Goal: Task Accomplishment & Management: Complete application form

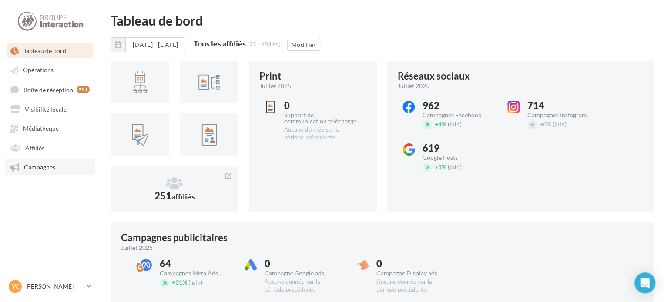
click at [59, 168] on link "Campagnes" at bounding box center [50, 167] width 90 height 16
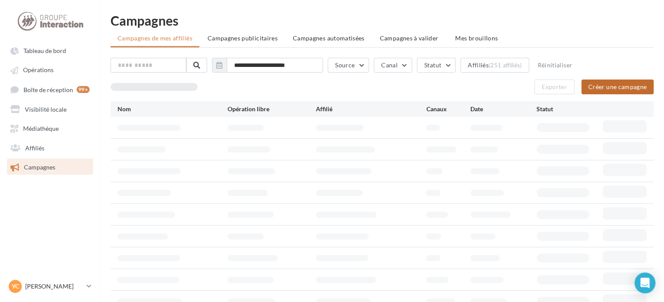
click at [608, 85] on button "Créer une campagne" at bounding box center [617, 87] width 72 height 15
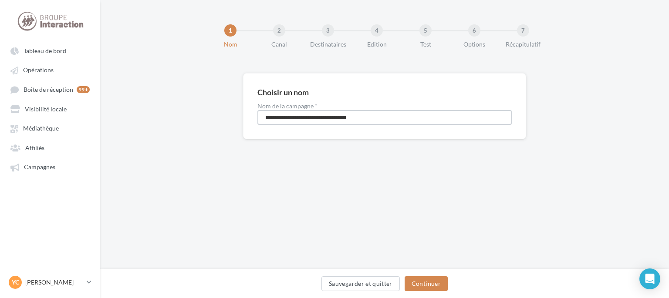
drag, startPoint x: 257, startPoint y: 116, endPoint x: 200, endPoint y: 114, distance: 56.6
click at [201, 114] on div "**********" at bounding box center [384, 120] width 568 height 94
type input "**********"
click at [416, 287] on button "Continuer" at bounding box center [425, 283] width 43 height 15
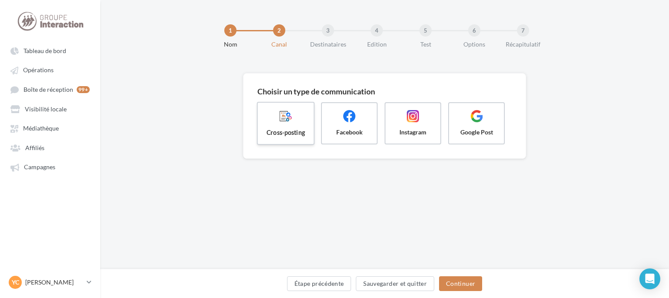
click at [282, 127] on label "Cross-posting" at bounding box center [286, 123] width 58 height 43
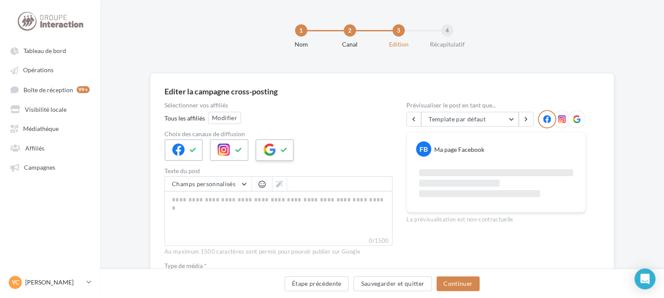
click at [284, 148] on icon at bounding box center [284, 150] width 7 height 6
click at [231, 113] on button "Modifier" at bounding box center [224, 118] width 33 height 12
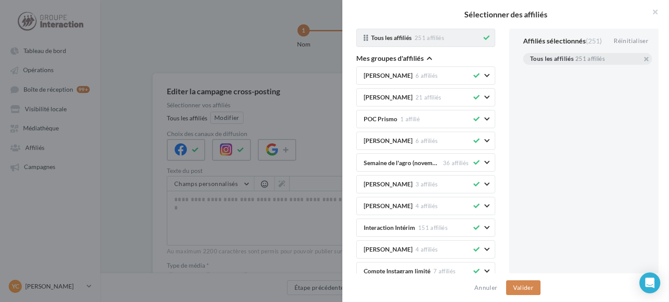
click at [483, 37] on icon at bounding box center [486, 38] width 6 height 6
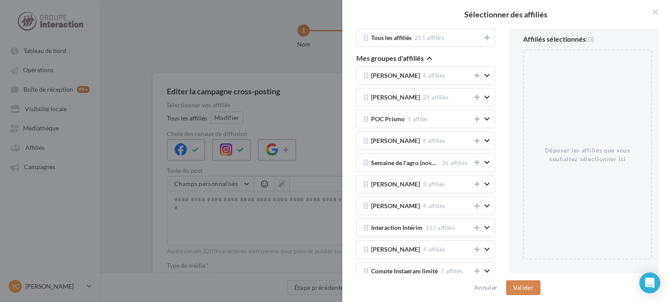
click at [429, 58] on icon "button" at bounding box center [429, 58] width 5 height 6
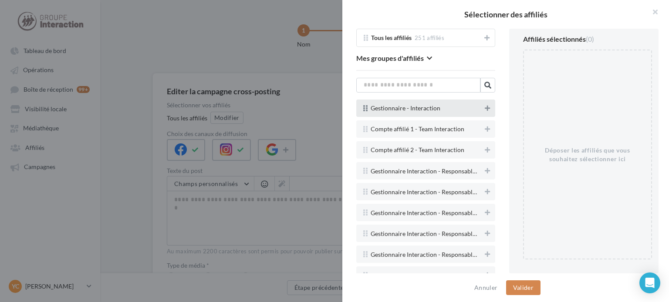
click at [484, 110] on icon at bounding box center [486, 108] width 5 height 6
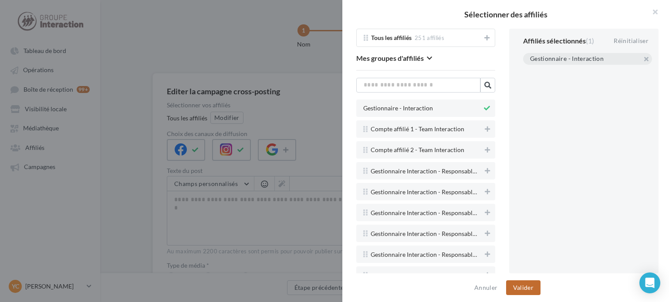
click at [531, 285] on button "Valider" at bounding box center [523, 288] width 34 height 15
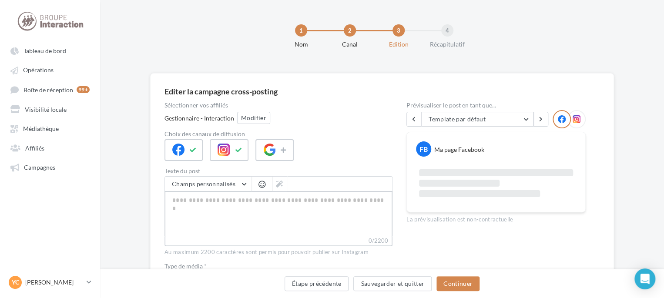
click at [306, 211] on textarea "0/2200" at bounding box center [279, 213] width 228 height 45
paste textarea "**********"
type textarea "**********"
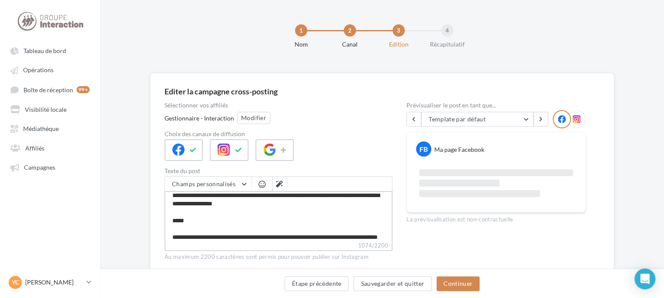
scroll to position [20, 0]
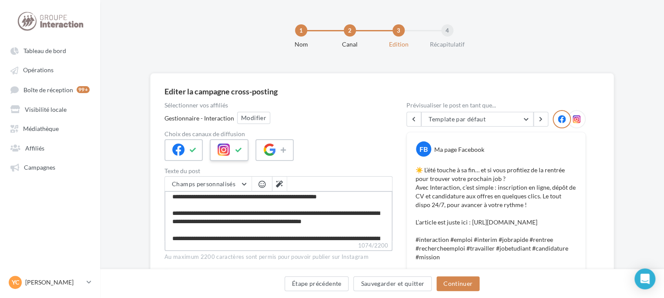
type textarea "**********"
click at [232, 152] on div at bounding box center [229, 150] width 38 height 22
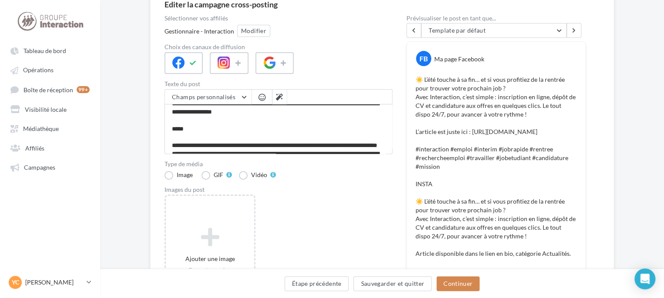
scroll to position [87, 0]
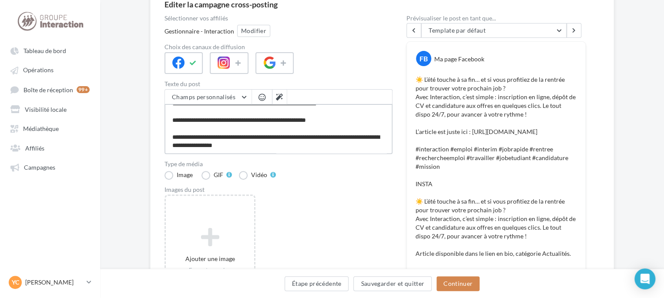
drag, startPoint x: 171, startPoint y: 121, endPoint x: 307, endPoint y: 183, distance: 149.6
click at [307, 183] on div "Sélectionner vos affiliés Gestionnaire - Interaction Modifier Choix des canaux …" at bounding box center [279, 169] width 228 height 308
type textarea "**********"
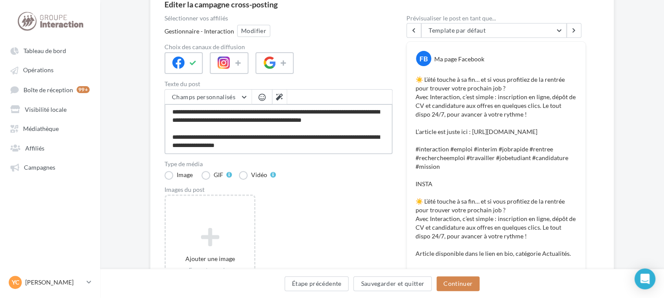
scroll to position [59, 0]
type textarea "**********"
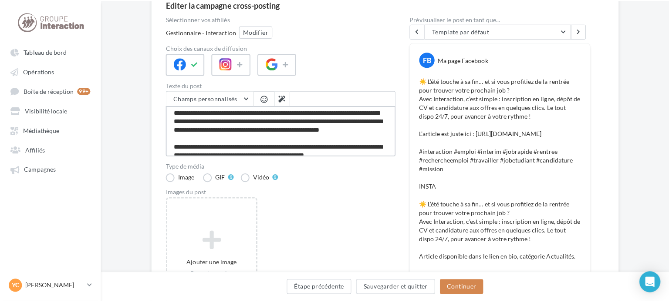
scroll to position [0, 0]
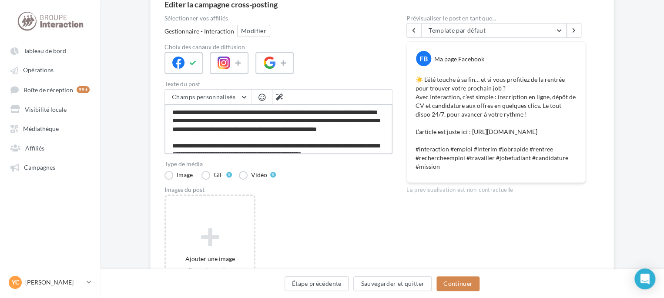
click at [222, 118] on textarea "**********" at bounding box center [279, 129] width 228 height 50
type textarea "**********"
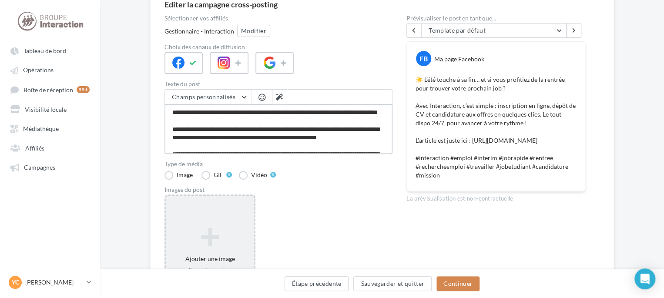
type textarea "**********"
click at [225, 214] on div "Ajouter une image Format: png, jpg" at bounding box center [210, 251] width 91 height 113
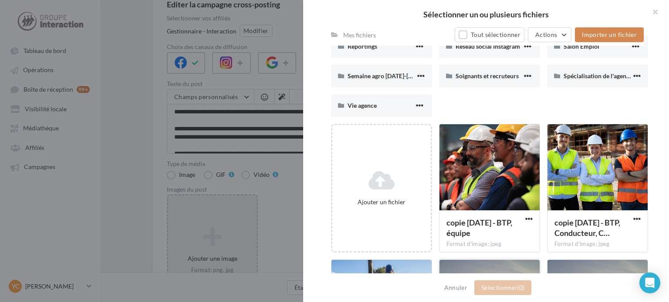
scroll to position [478, 0]
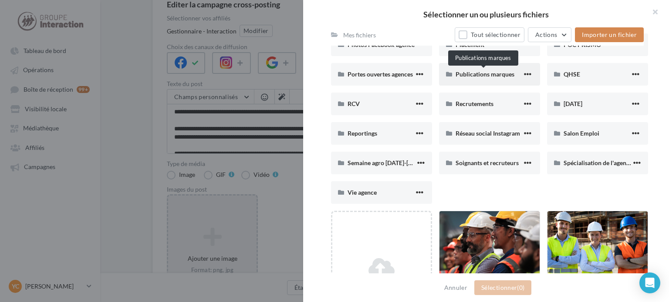
click at [496, 71] on span "Publications marques" at bounding box center [484, 74] width 59 height 7
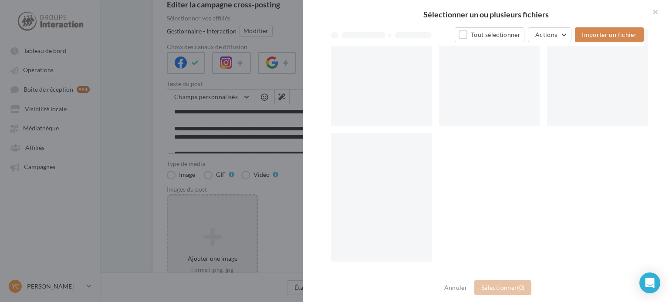
click at [496, 70] on div at bounding box center [489, 61] width 101 height 129
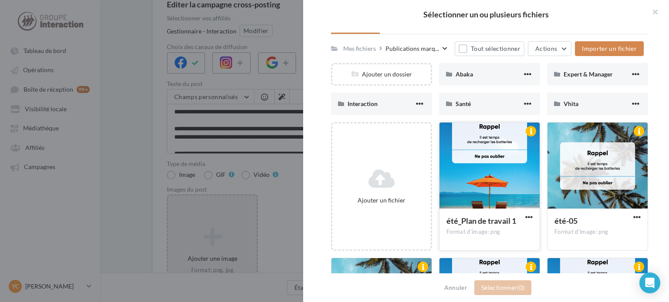
scroll to position [0, 0]
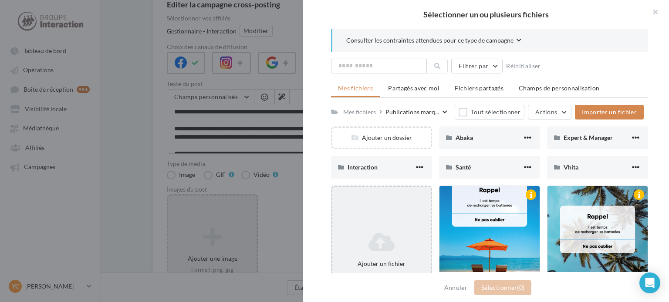
click at [376, 229] on div "Ajouter un fichier" at bounding box center [381, 250] width 98 height 44
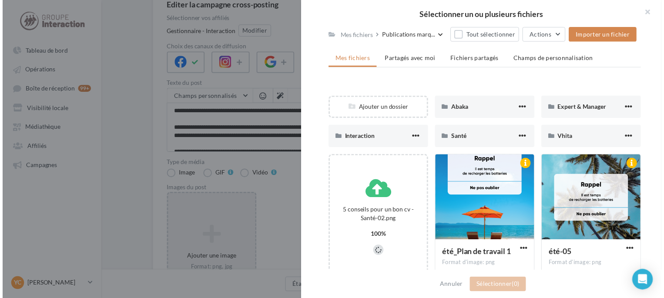
scroll to position [87, 0]
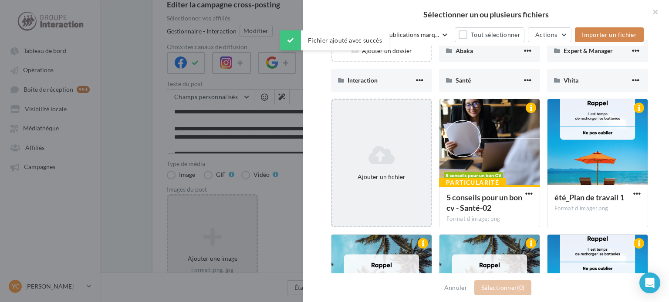
click at [380, 145] on icon at bounding box center [381, 155] width 91 height 21
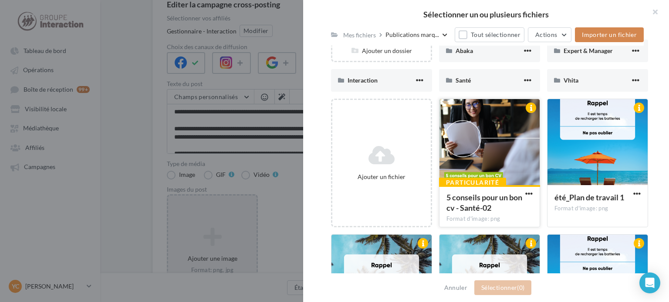
click at [486, 152] on div at bounding box center [489, 142] width 100 height 87
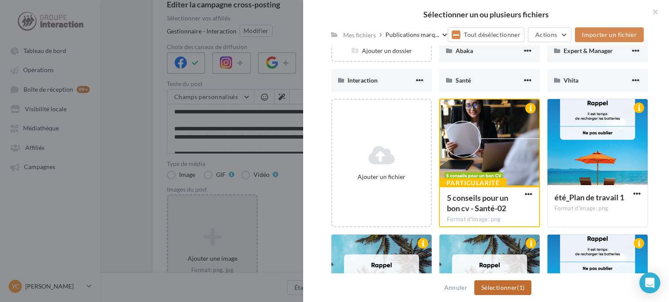
click at [496, 290] on button "Sélectionner (1)" at bounding box center [502, 288] width 57 height 15
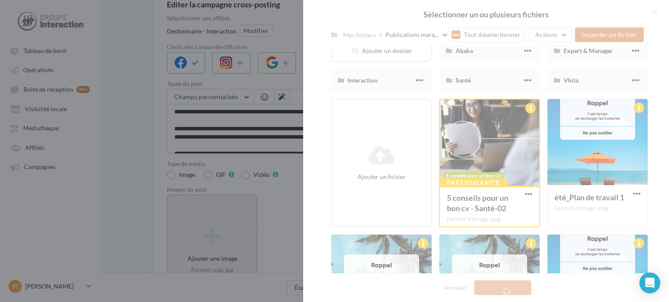
drag, startPoint x: 431, startPoint y: 227, endPoint x: 504, endPoint y: 220, distance: 73.1
click at [433, 227] on div at bounding box center [486, 151] width 366 height 302
click at [504, 220] on div at bounding box center [486, 151] width 366 height 302
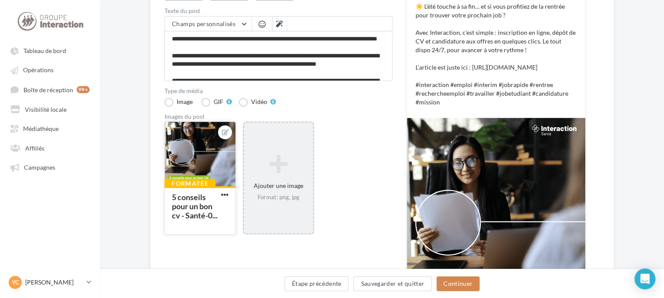
scroll to position [211, 0]
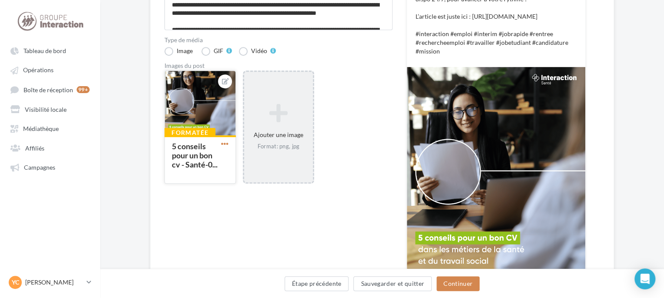
click at [225, 144] on span "button" at bounding box center [224, 143] width 7 height 7
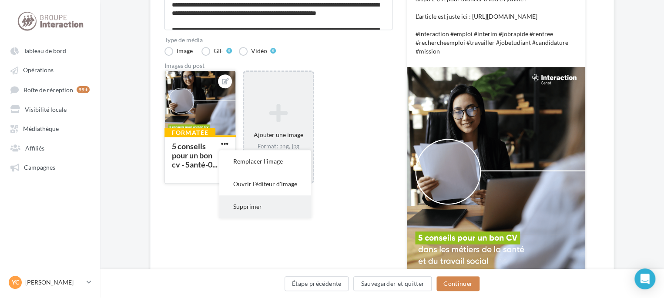
click at [249, 205] on button "Supprimer" at bounding box center [265, 206] width 92 height 23
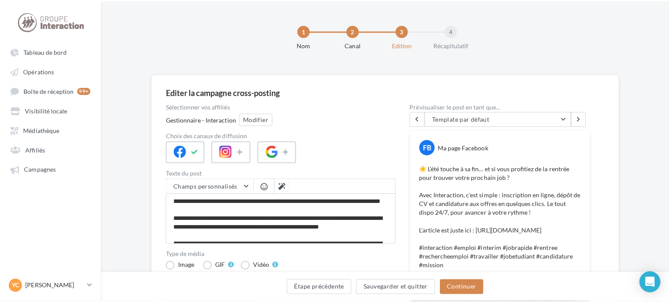
scroll to position [87, 0]
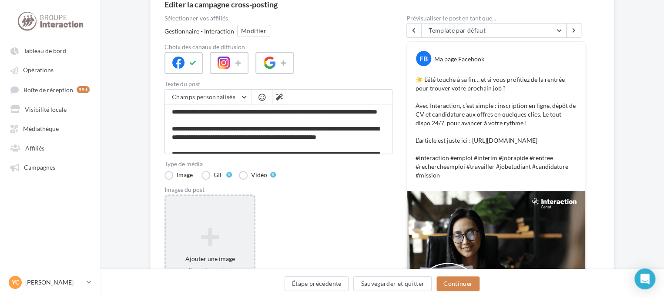
click at [212, 218] on div "Ajouter une image Format: png, jpg" at bounding box center [210, 251] width 91 height 113
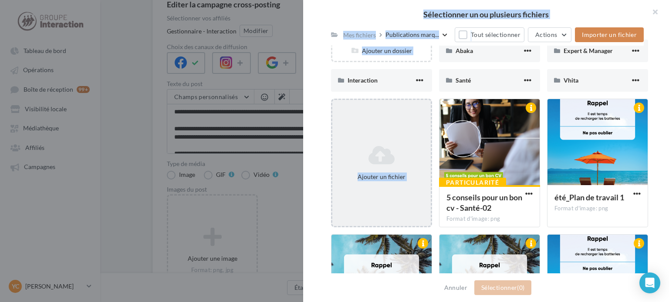
click at [393, 147] on icon at bounding box center [381, 155] width 91 height 21
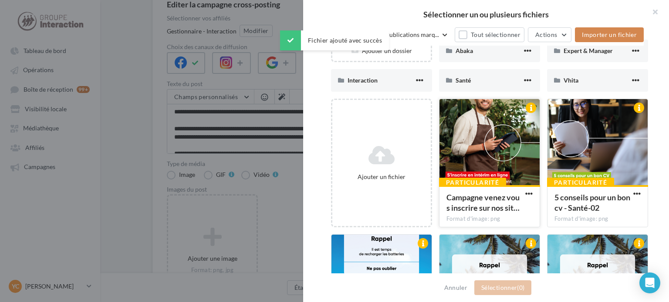
click at [480, 150] on div at bounding box center [489, 142] width 100 height 87
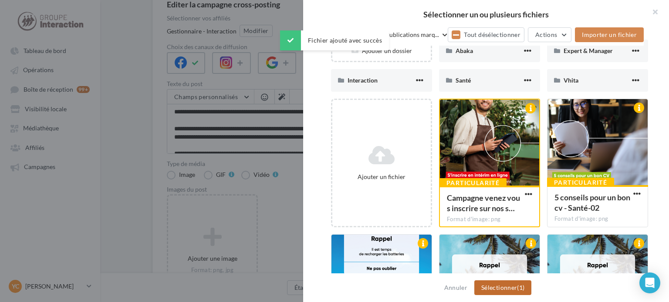
click at [504, 286] on button "Sélectionner (1)" at bounding box center [502, 288] width 57 height 15
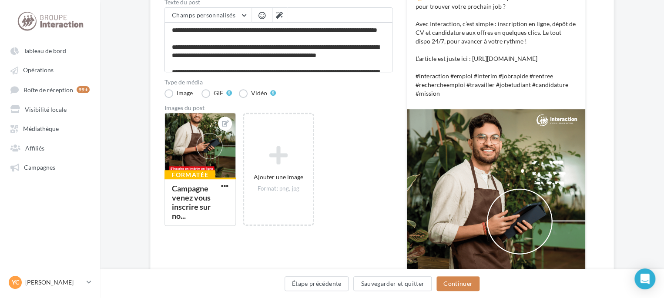
scroll to position [174, 0]
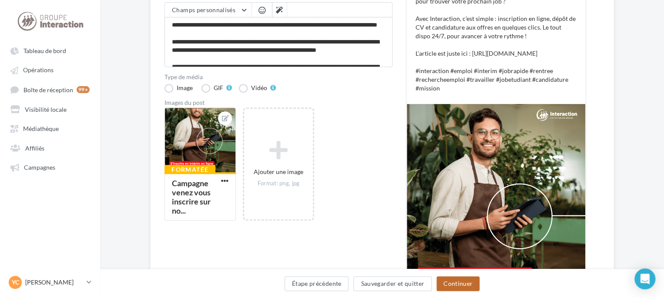
click at [467, 282] on button "Continuer" at bounding box center [458, 283] width 43 height 15
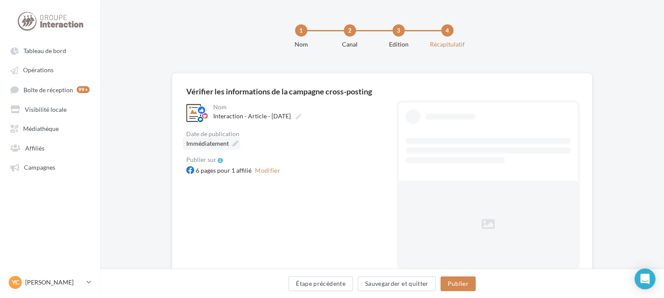
click at [202, 148] on span "Immédiatement" at bounding box center [207, 143] width 43 height 9
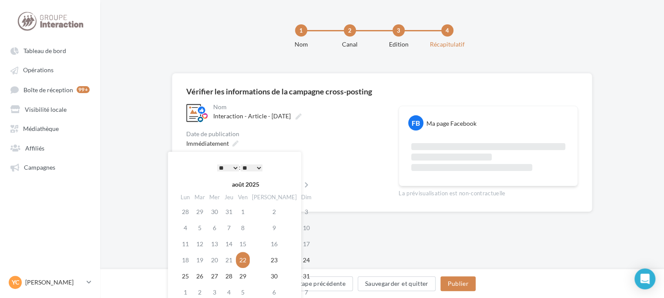
click at [234, 166] on select "* * * * * * * * * * ** ** ** ** ** ** ** ** ** ** ** ** ** **" at bounding box center [228, 168] width 22 height 7
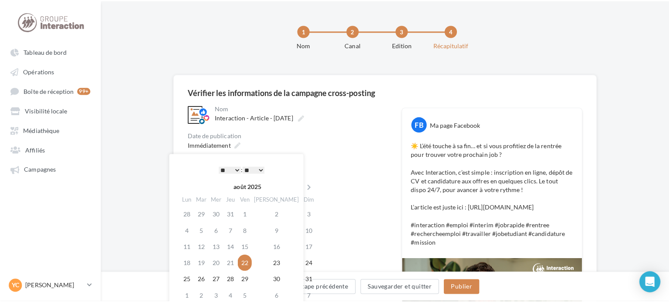
scroll to position [87, 0]
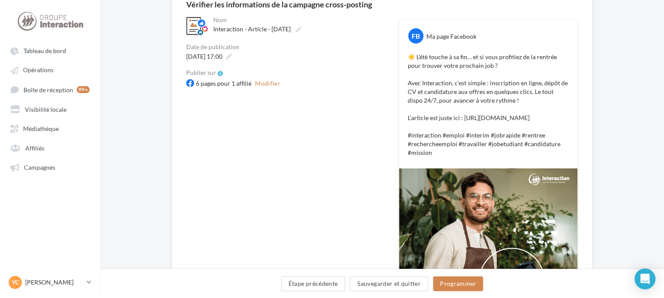
click at [328, 73] on div "Publier sur" at bounding box center [285, 73] width 198 height 7
click at [263, 78] on button "Modifier" at bounding box center [268, 83] width 32 height 10
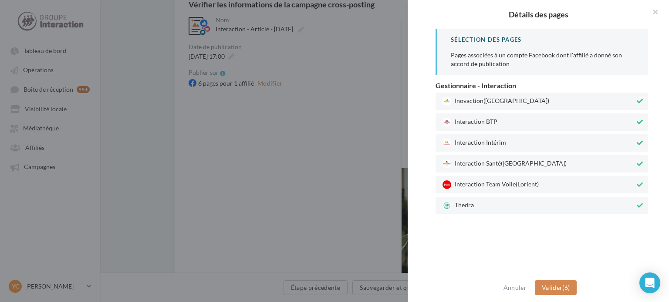
click at [486, 205] on span "Thedra" at bounding box center [538, 206] width 192 height 9
click at [489, 183] on span "Interaction Team Voile (Lorient)" at bounding box center [538, 185] width 192 height 9
click at [493, 160] on span "Interaction Santé (Paris)" at bounding box center [538, 164] width 192 height 9
click at [497, 127] on div "Interaction BTP" at bounding box center [541, 122] width 212 height 17
click at [501, 101] on span "(Rennes)" at bounding box center [516, 100] width 66 height 7
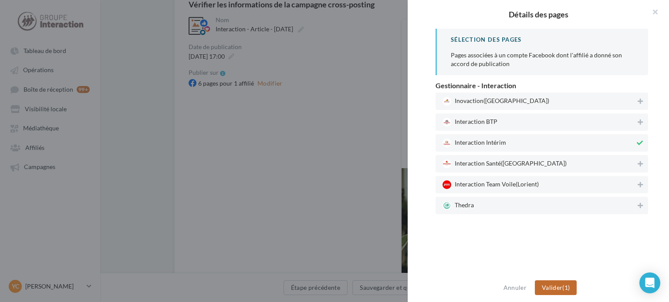
click at [559, 294] on button "Valider (1)" at bounding box center [555, 288] width 42 height 15
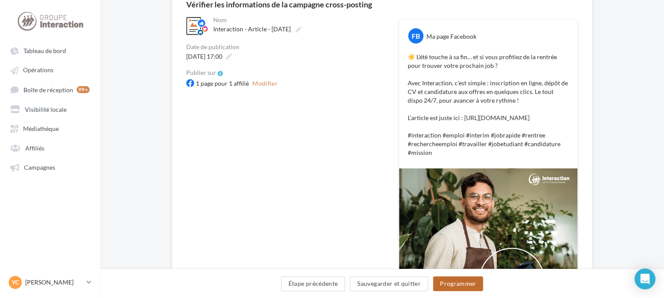
click at [454, 281] on button "Programmer" at bounding box center [458, 283] width 50 height 15
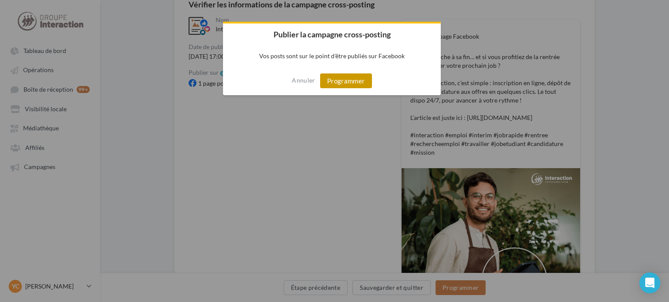
click at [353, 81] on button "Programmer" at bounding box center [346, 81] width 52 height 15
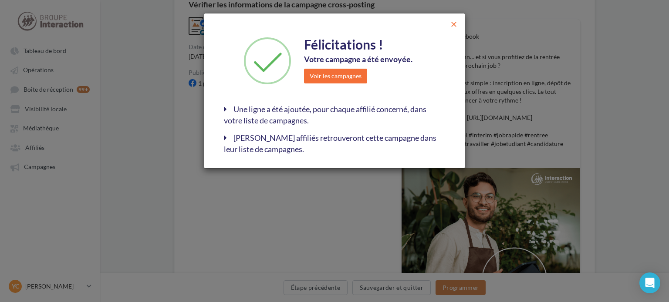
click at [454, 25] on span "close" at bounding box center [453, 24] width 9 height 9
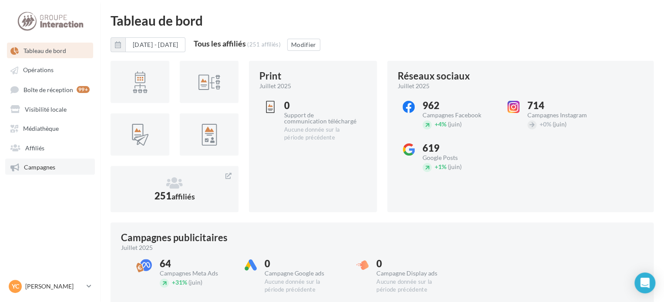
click at [50, 170] on span "Campagnes" at bounding box center [39, 167] width 31 height 7
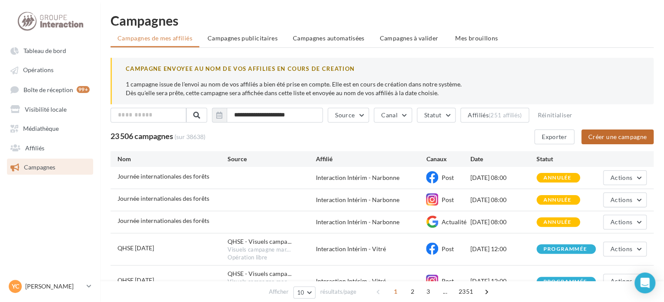
click at [601, 135] on button "Créer une campagne" at bounding box center [617, 137] width 72 height 15
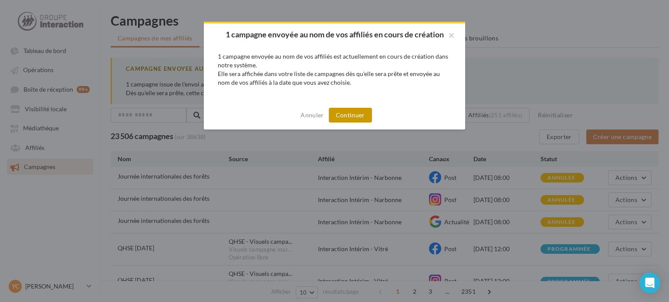
click at [357, 118] on button "Continuer" at bounding box center [350, 115] width 43 height 15
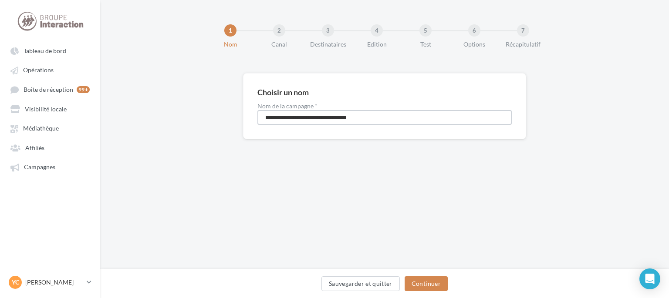
drag, startPoint x: 389, startPoint y: 118, endPoint x: 175, endPoint y: 118, distance: 213.7
click at [176, 118] on div "**********" at bounding box center [384, 120] width 568 height 94
click at [329, 117] on input "**********" at bounding box center [384, 117] width 254 height 15
click at [326, 120] on input "**********" at bounding box center [384, 117] width 254 height 15
type input "**********"
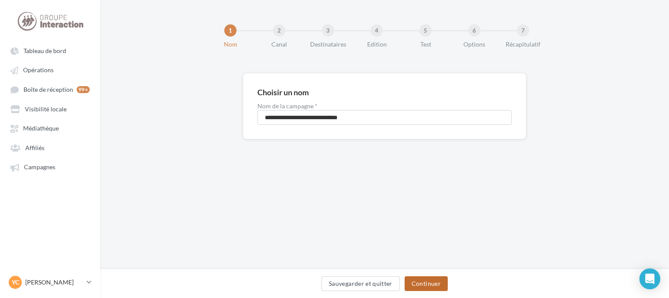
click at [425, 283] on button "Continuer" at bounding box center [425, 283] width 43 height 15
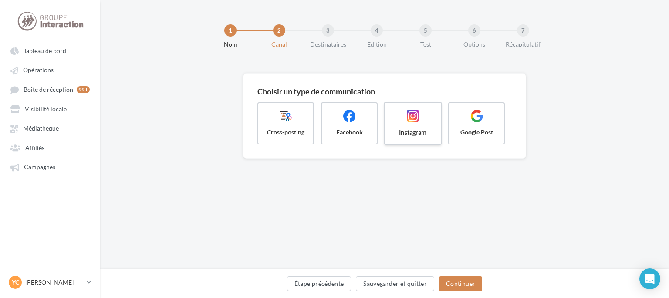
click at [396, 124] on span at bounding box center [413, 117] width 42 height 15
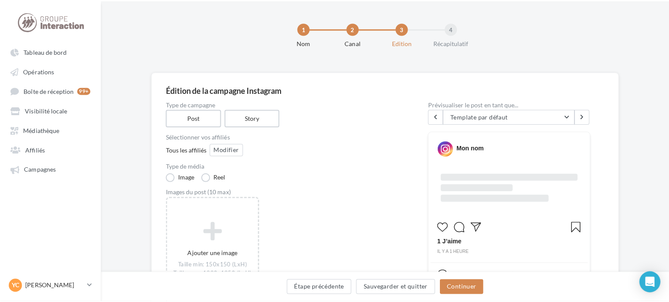
scroll to position [87, 0]
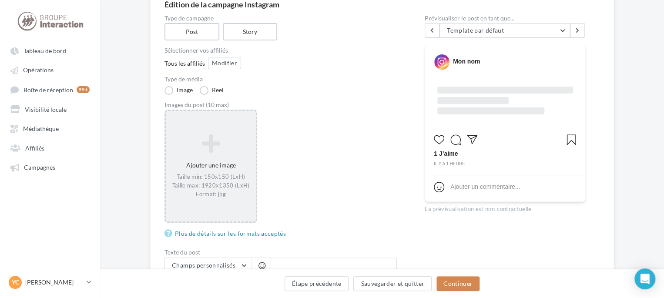
click at [230, 149] on icon at bounding box center [210, 143] width 83 height 21
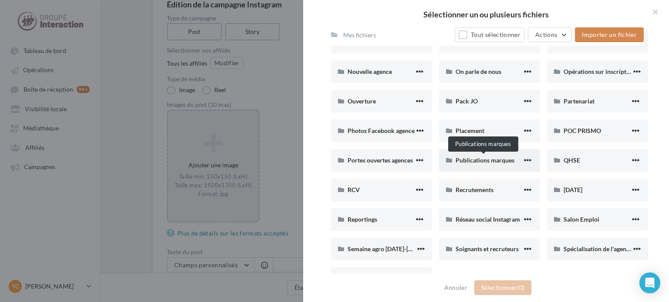
click at [489, 161] on span "Publications marques" at bounding box center [484, 160] width 59 height 7
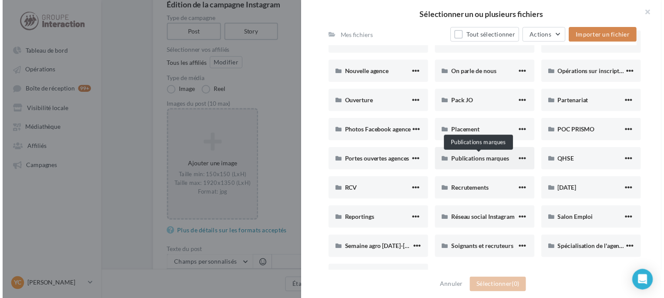
scroll to position [23, 0]
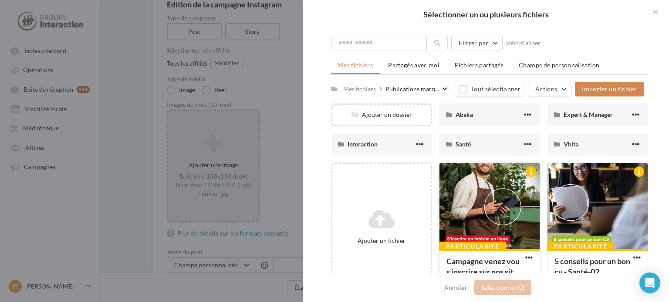
click at [501, 195] on div at bounding box center [489, 206] width 100 height 87
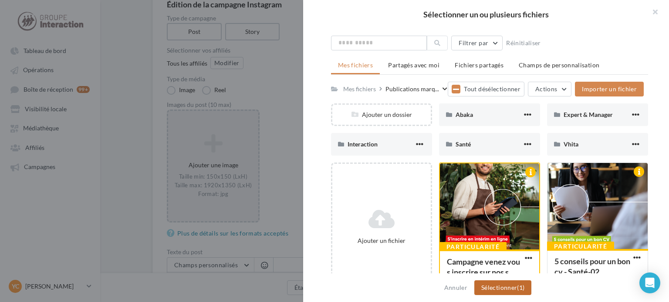
click at [524, 289] on button "Sélectionner (1)" at bounding box center [502, 288] width 57 height 15
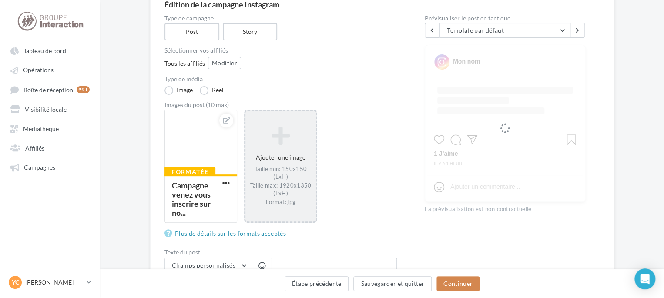
scroll to position [218, 0]
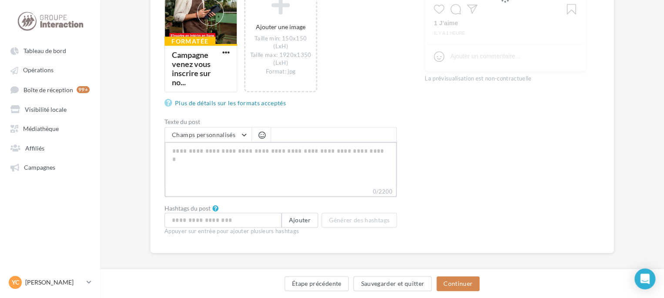
click at [277, 169] on textarea "0/2200" at bounding box center [281, 164] width 232 height 45
paste textarea "**********"
type textarea "**********"
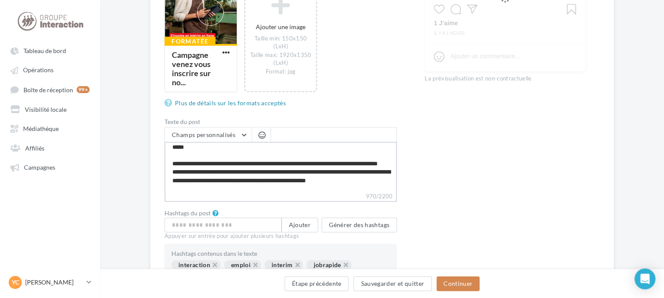
scroll to position [0, 0]
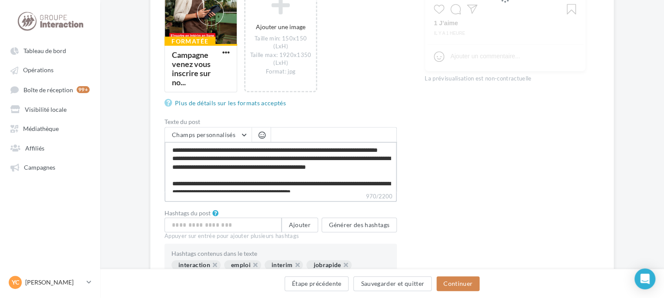
drag, startPoint x: 171, startPoint y: 178, endPoint x: 158, endPoint y: 87, distance: 91.3
click at [158, 87] on div "Édition de la campagne Instagram Type de campagne Post Story Sélectionner vos a…" at bounding box center [382, 88] width 464 height 464
type textarea "**********"
click at [233, 161] on textarea "**********" at bounding box center [281, 167] width 232 height 50
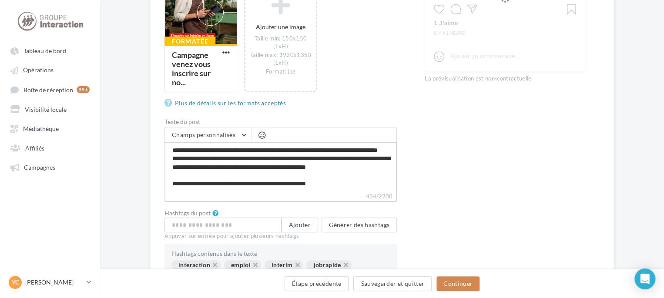
type textarea "**********"
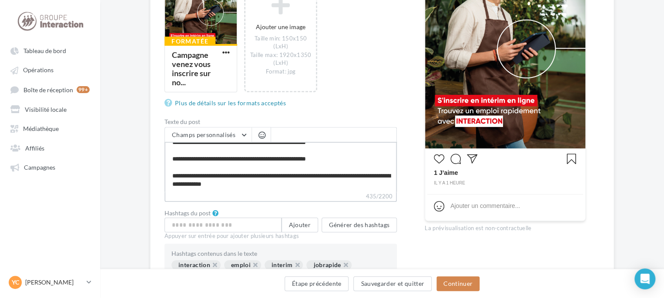
scroll to position [261, 0]
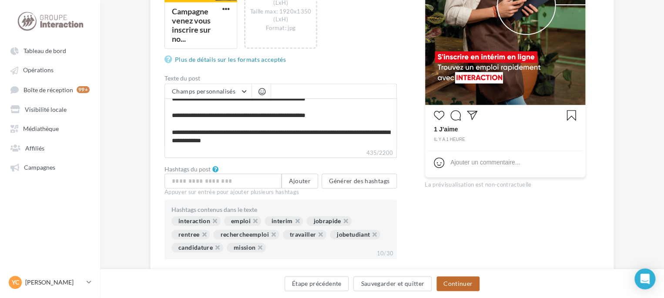
click at [463, 285] on button "Continuer" at bounding box center [458, 283] width 43 height 15
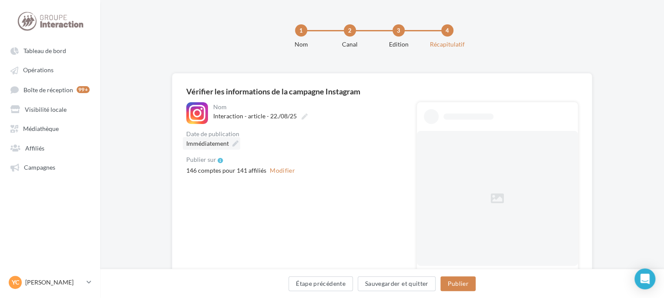
click at [212, 143] on span "Immédiatement" at bounding box center [207, 143] width 43 height 7
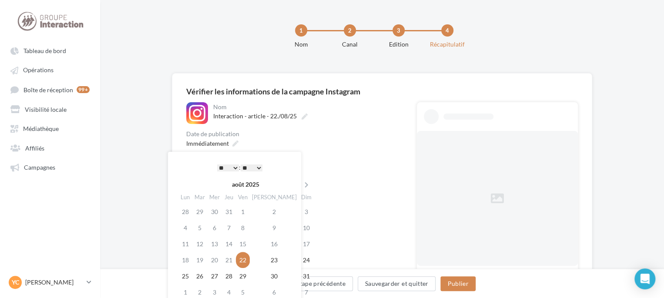
click at [233, 168] on select "* * * * * * * * * * ** ** ** ** ** ** ** ** ** ** ** ** ** **" at bounding box center [228, 168] width 22 height 7
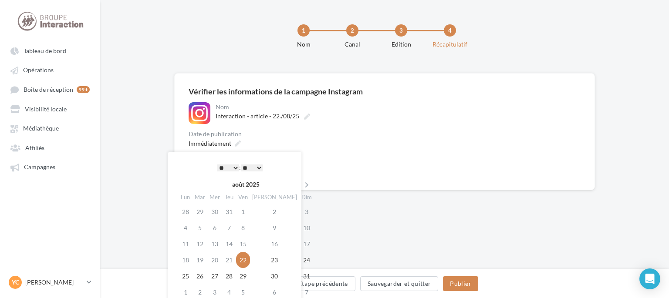
click at [327, 203] on div "**********" at bounding box center [384, 145] width 568 height 145
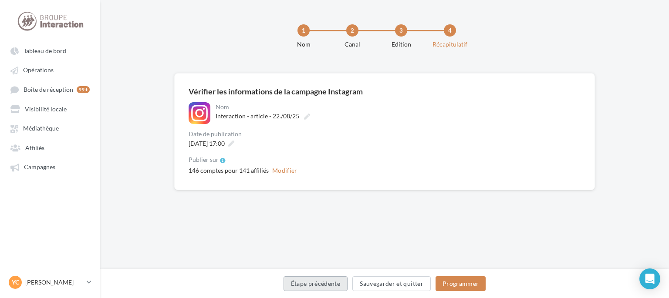
click at [325, 288] on button "Étape précédente" at bounding box center [315, 283] width 64 height 15
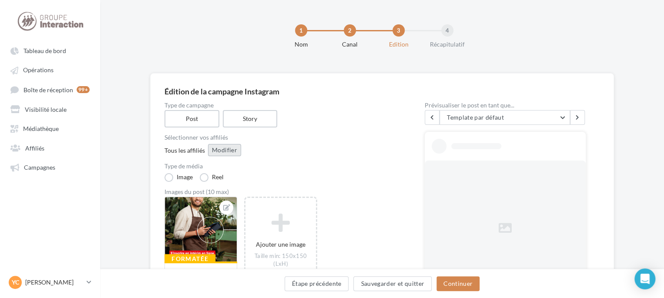
click at [228, 155] on button "Modifier" at bounding box center [224, 150] width 33 height 12
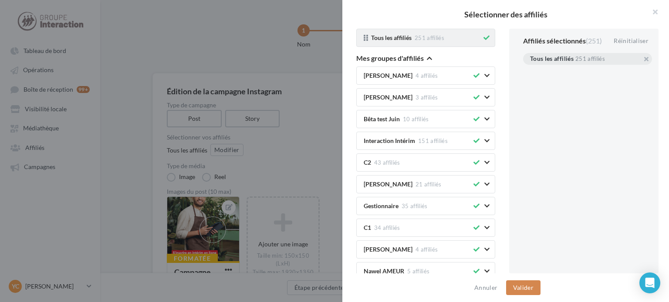
click at [483, 38] on icon at bounding box center [486, 38] width 6 height 6
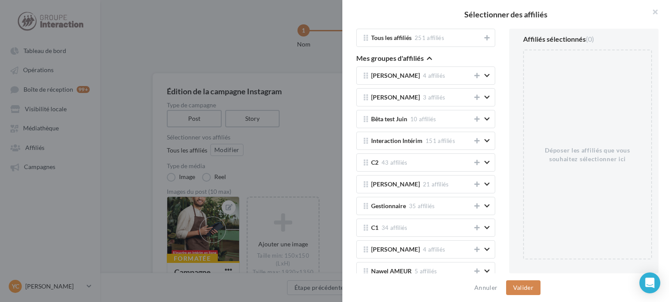
click at [430, 58] on icon "button" at bounding box center [429, 58] width 5 height 6
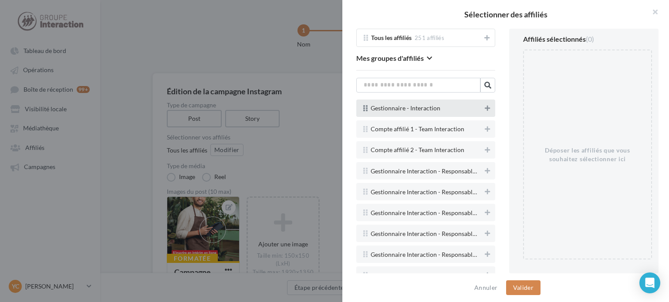
click at [483, 106] on button at bounding box center [487, 108] width 9 height 10
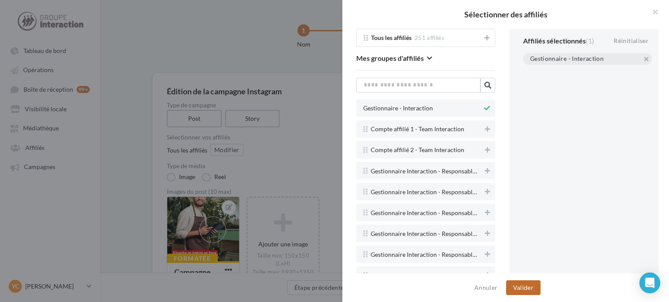
click at [525, 285] on button "Valider" at bounding box center [523, 288] width 34 height 15
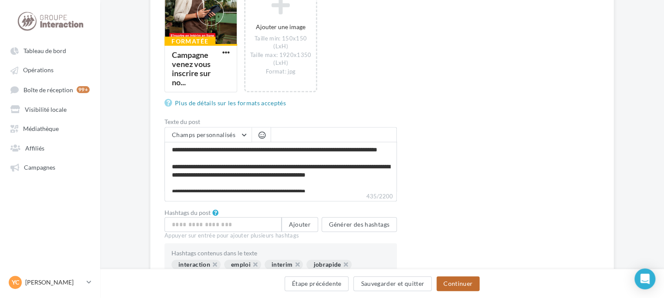
click at [464, 281] on button "Continuer" at bounding box center [458, 283] width 43 height 15
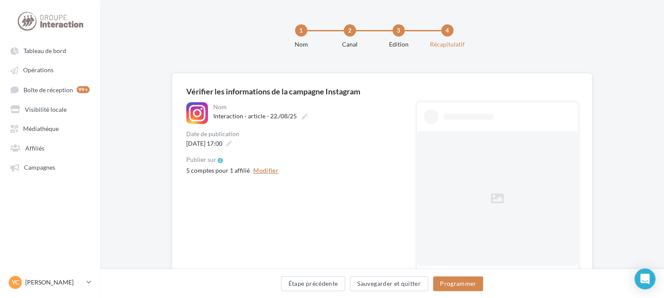
click at [271, 172] on button "Modifier" at bounding box center [266, 170] width 32 height 10
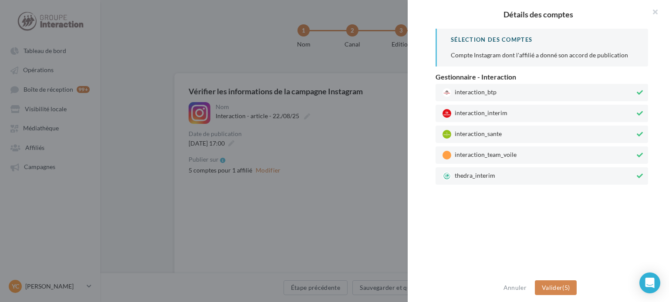
drag, startPoint x: 494, startPoint y: 92, endPoint x: 498, endPoint y: 118, distance: 26.3
click at [495, 91] on span "interaction_btp" at bounding box center [538, 92] width 192 height 9
click at [501, 135] on span "interaction_sante" at bounding box center [538, 134] width 192 height 9
click at [505, 155] on span "interaction_team_voile" at bounding box center [538, 155] width 192 height 9
click at [517, 172] on span "thedra_interim" at bounding box center [538, 176] width 192 height 9
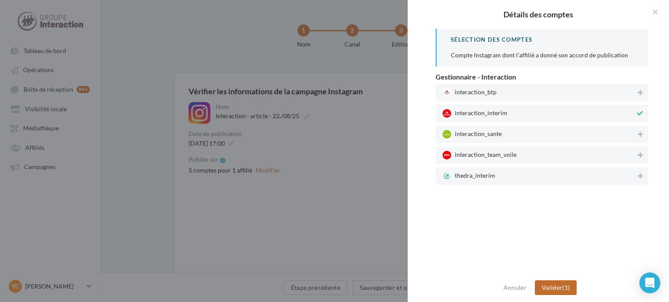
click at [548, 287] on span "Valider" at bounding box center [551, 287] width 20 height 7
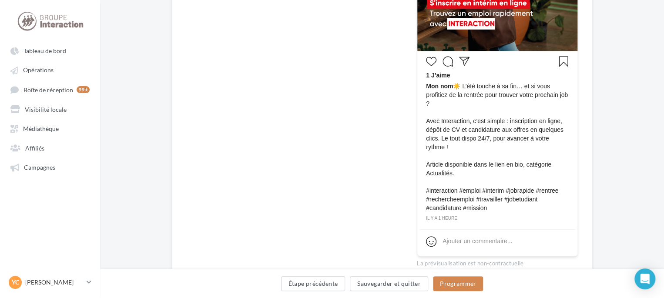
scroll to position [174, 0]
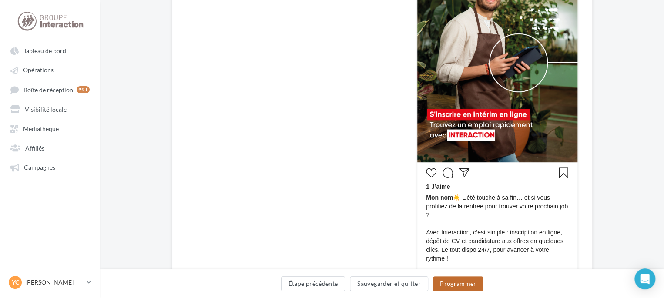
click at [470, 287] on button "Programmer" at bounding box center [458, 283] width 50 height 15
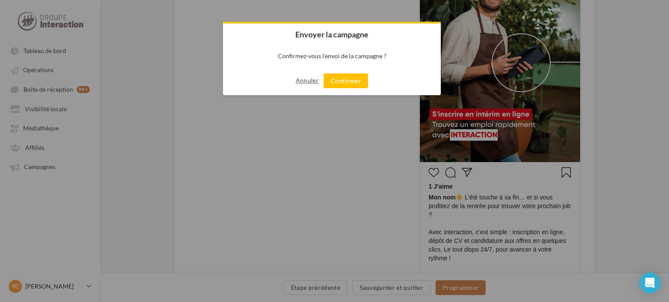
click at [309, 82] on button "Annuler" at bounding box center [307, 81] width 23 height 14
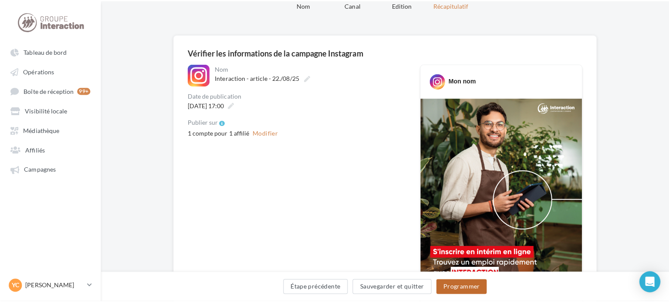
scroll to position [131, 0]
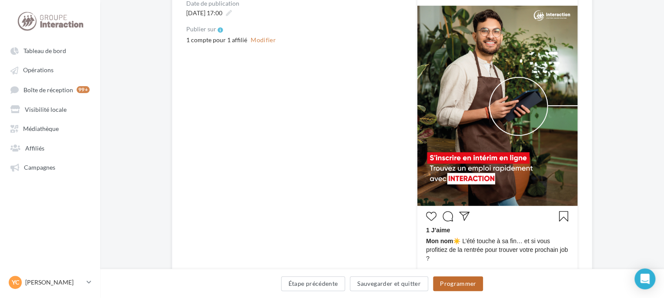
click at [453, 282] on button "Programmer" at bounding box center [458, 283] width 50 height 15
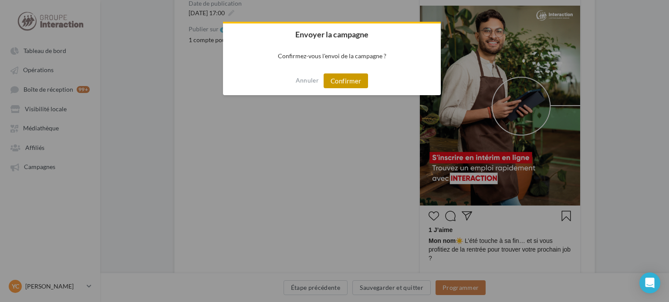
click at [359, 85] on button "Confirmer" at bounding box center [345, 81] width 44 height 15
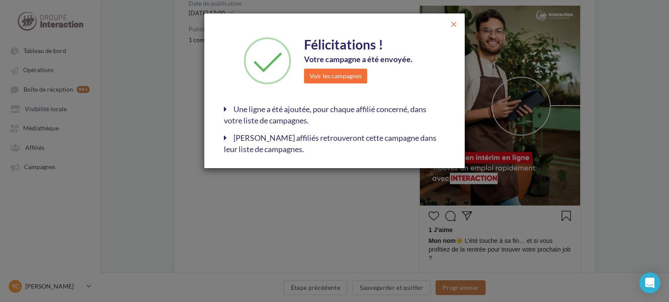
click at [455, 23] on span "close" at bounding box center [453, 24] width 9 height 9
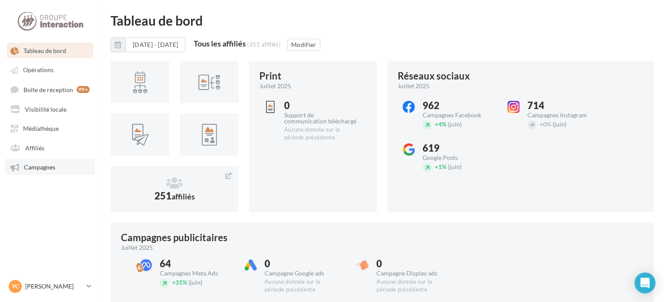
click at [68, 169] on link "Campagnes" at bounding box center [50, 167] width 90 height 16
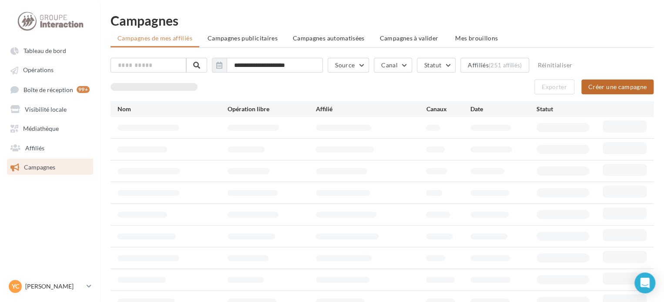
click at [605, 91] on button "Créer une campagne" at bounding box center [617, 87] width 72 height 15
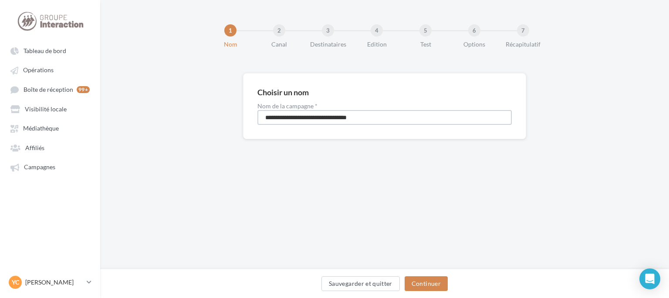
drag, startPoint x: 390, startPoint y: 112, endPoint x: 161, endPoint y: 123, distance: 229.6
click at [161, 123] on div "**********" at bounding box center [384, 120] width 568 height 94
type input "*"
type input "**********"
click at [407, 282] on button "Continuer" at bounding box center [425, 283] width 43 height 15
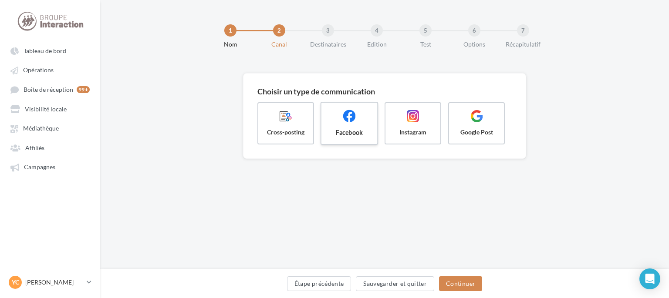
click at [348, 135] on span "Facebook" at bounding box center [349, 132] width 42 height 9
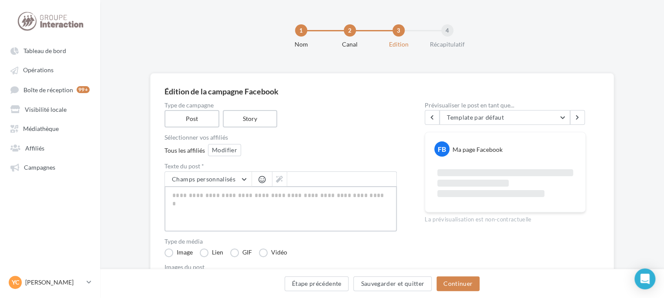
click at [232, 204] on textarea at bounding box center [281, 208] width 232 height 45
click at [224, 204] on textarea at bounding box center [281, 208] width 232 height 45
drag, startPoint x: 224, startPoint y: 204, endPoint x: 210, endPoint y: 149, distance: 56.2
click at [210, 149] on button "Modifier" at bounding box center [224, 150] width 33 height 12
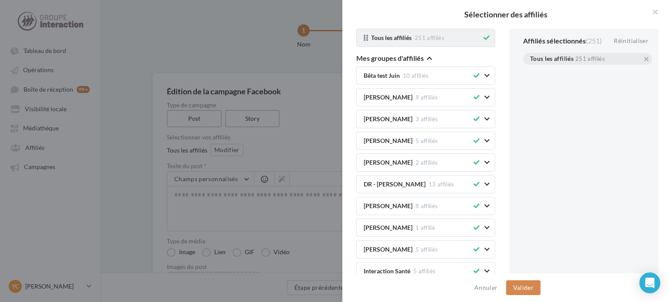
click at [483, 37] on button at bounding box center [486, 38] width 10 height 10
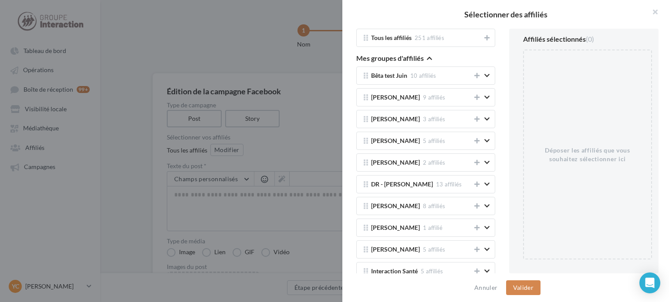
click at [430, 57] on icon "button" at bounding box center [429, 58] width 5 height 6
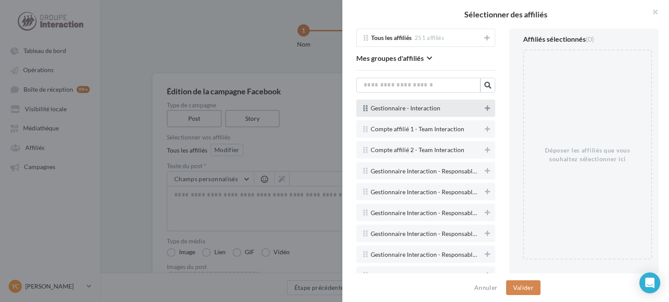
click at [484, 109] on icon at bounding box center [486, 108] width 5 height 6
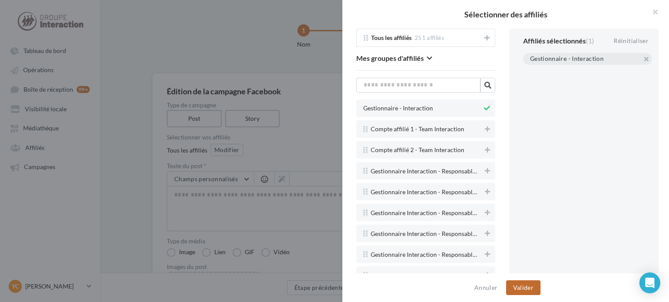
click at [527, 286] on button "Valider" at bounding box center [523, 288] width 34 height 15
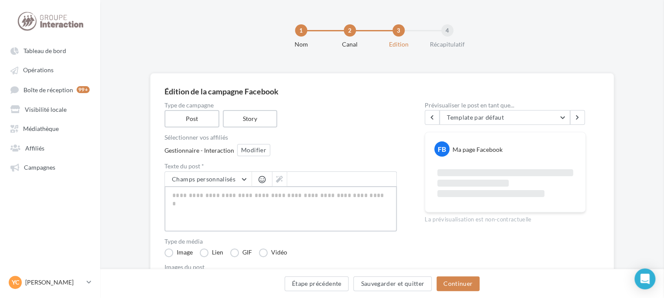
click at [328, 210] on textarea at bounding box center [281, 208] width 232 height 45
paste textarea "**********"
type textarea "**********"
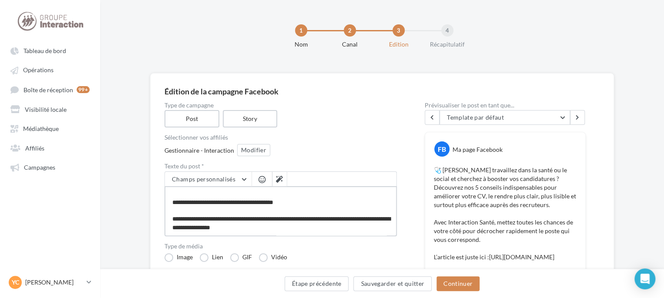
drag, startPoint x: 177, startPoint y: 218, endPoint x: 330, endPoint y: 245, distance: 155.9
click at [328, 246] on div "Type de campagne Post Story Sélectionner vos affiliés Gestionnaire - Interactio…" at bounding box center [281, 275] width 232 height 346
type textarea "**********"
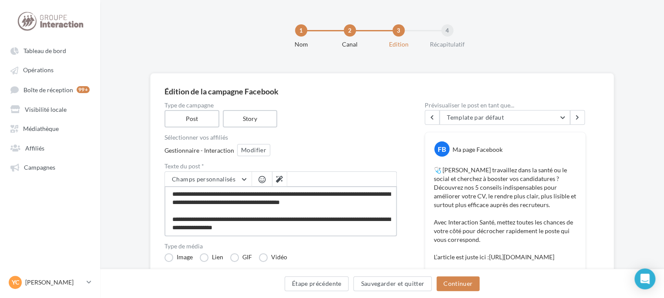
type textarea "**********"
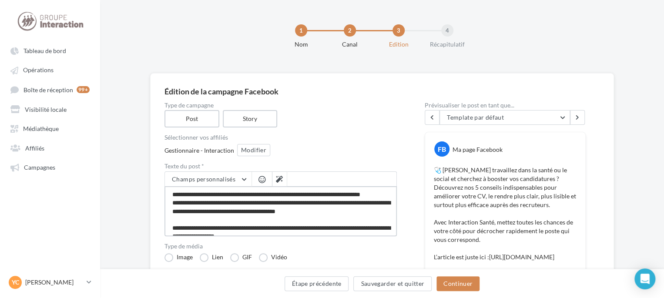
click at [243, 203] on textarea "**********" at bounding box center [281, 211] width 232 height 50
type textarea "**********"
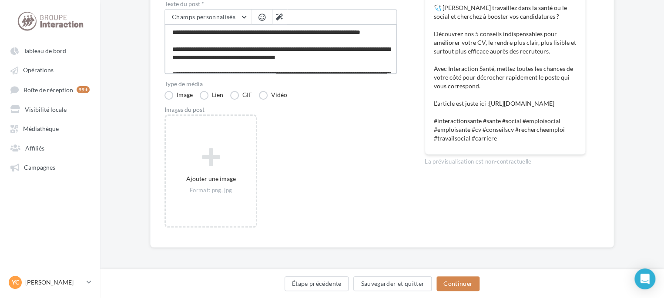
scroll to position [163, 0]
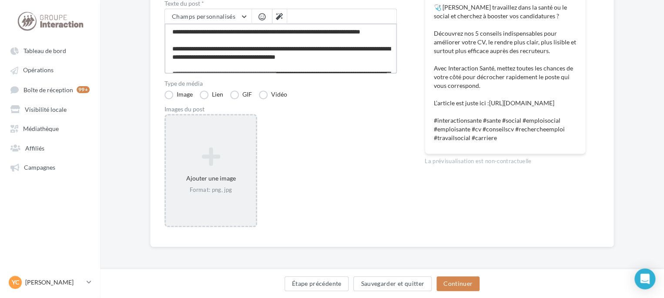
type textarea "**********"
click at [195, 155] on icon at bounding box center [210, 156] width 83 height 21
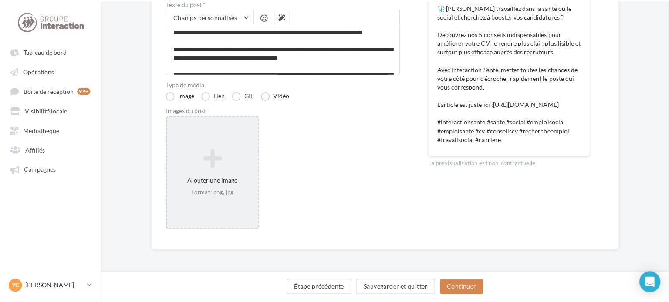
scroll to position [158, 0]
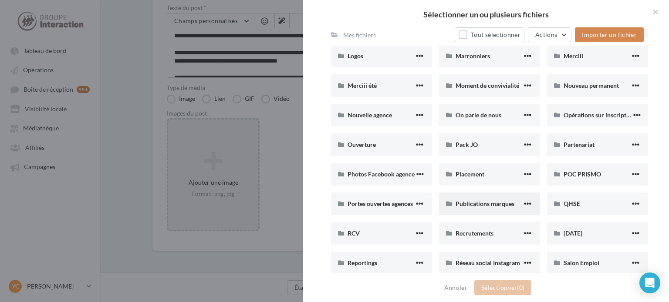
click at [488, 202] on span "Publications marques" at bounding box center [484, 203] width 59 height 7
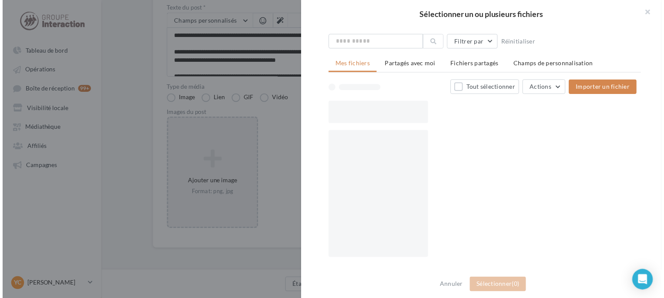
scroll to position [23, 0]
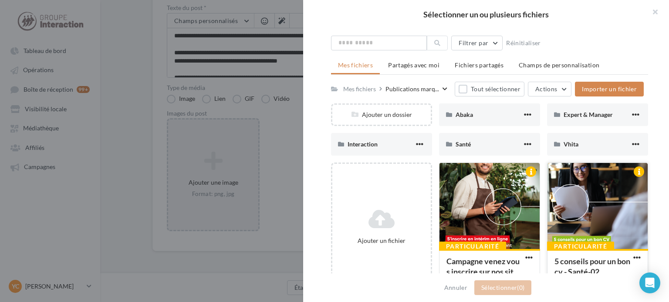
click at [585, 196] on div at bounding box center [597, 206] width 100 height 87
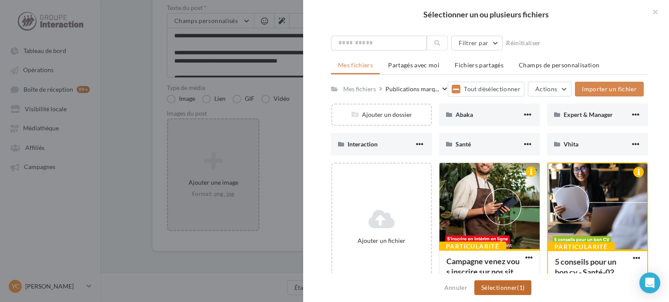
click at [517, 283] on button "Sélectionner (1)" at bounding box center [502, 288] width 57 height 15
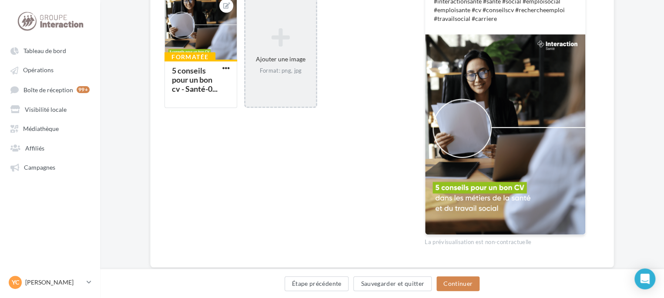
scroll to position [329, 0]
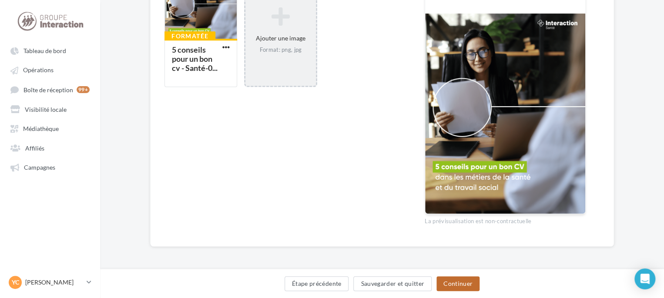
click at [467, 282] on button "Continuer" at bounding box center [458, 283] width 43 height 15
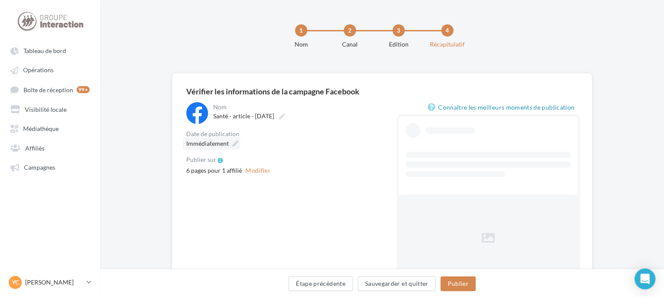
click at [221, 145] on span "Immédiatement" at bounding box center [207, 143] width 43 height 7
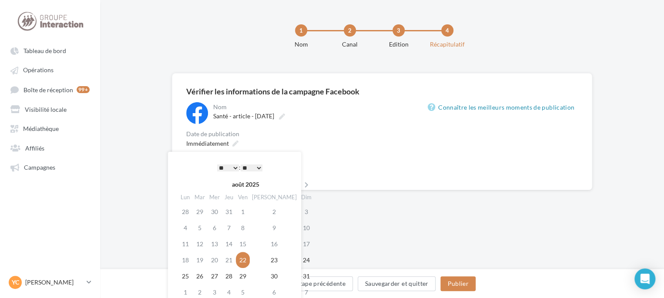
click at [232, 166] on select "* * * * * * * * * * ** ** ** ** ** ** ** ** ** ** ** ** ** **" at bounding box center [228, 168] width 22 height 7
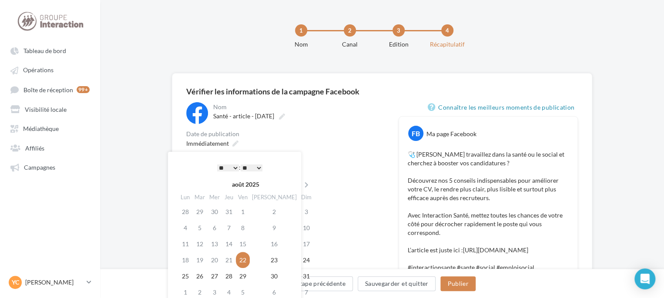
click at [312, 144] on div "Immédiatement" at bounding box center [285, 143] width 198 height 13
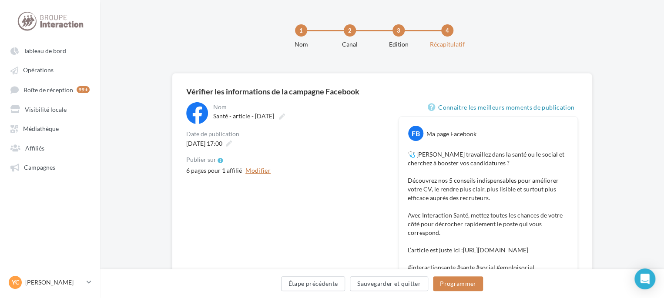
click at [263, 169] on button "Modifier" at bounding box center [258, 170] width 32 height 10
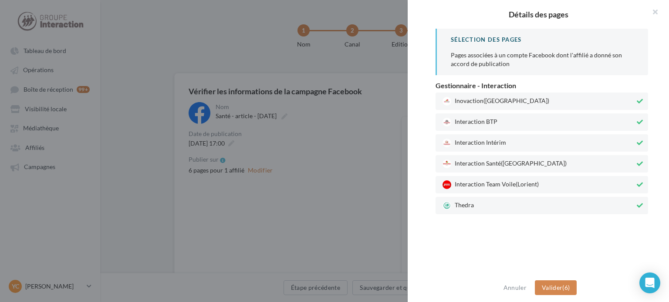
drag, startPoint x: 484, startPoint y: 200, endPoint x: 490, endPoint y: 182, distance: 18.9
click at [484, 201] on div "Thedra" at bounding box center [541, 205] width 212 height 17
drag, startPoint x: 490, startPoint y: 178, endPoint x: 491, endPoint y: 170, distance: 8.3
click at [490, 178] on div "Interaction Team Voile (Lorient)" at bounding box center [541, 184] width 212 height 17
click at [492, 142] on span "Interaction Intérim" at bounding box center [538, 143] width 192 height 9
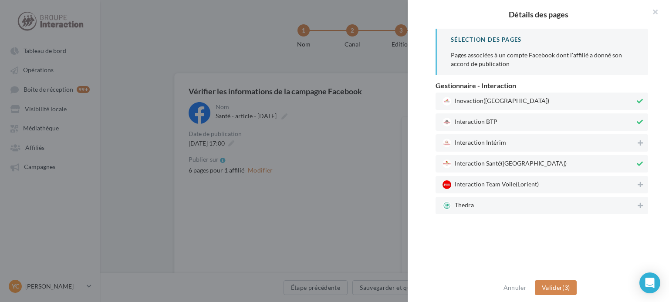
drag, startPoint x: 494, startPoint y: 121, endPoint x: 501, endPoint y: 111, distance: 11.7
click at [496, 120] on span "Interaction BTP" at bounding box center [538, 122] width 192 height 9
click at [503, 104] on span "(Rennes)" at bounding box center [516, 100] width 66 height 7
click at [566, 286] on button "Valider (1)" at bounding box center [555, 288] width 42 height 15
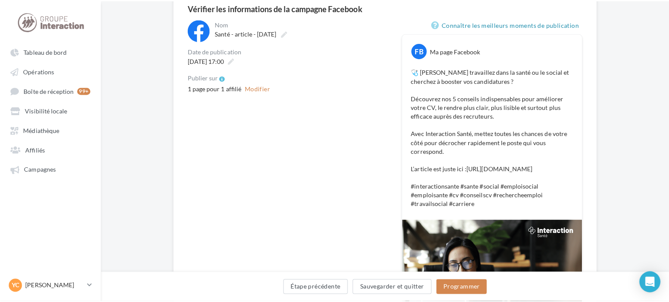
scroll to position [87, 0]
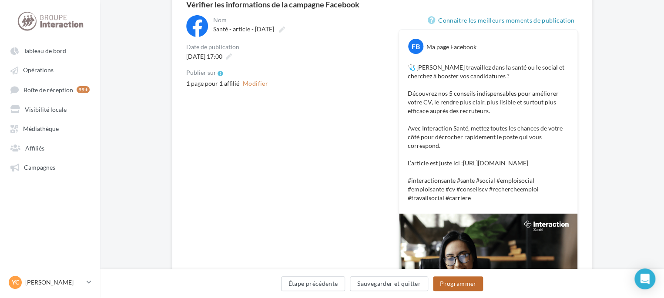
click at [460, 285] on button "Programmer" at bounding box center [458, 283] width 50 height 15
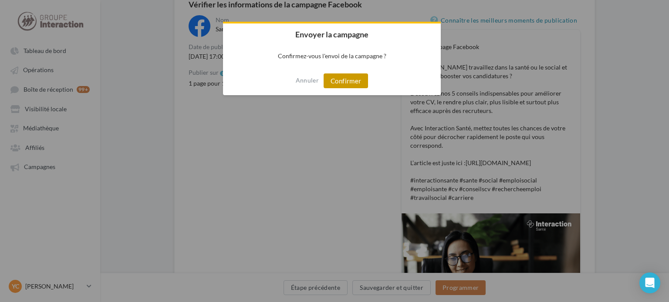
click at [360, 83] on button "Confirmer" at bounding box center [345, 81] width 44 height 15
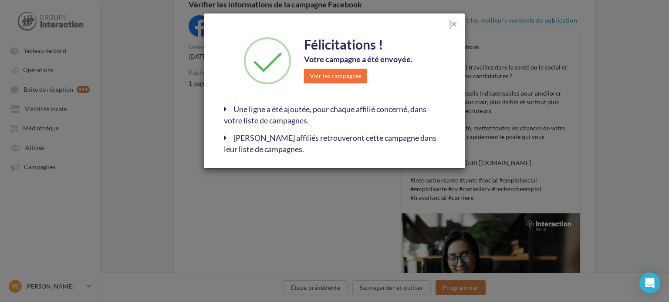
click at [450, 24] on span "close" at bounding box center [453, 24] width 9 height 9
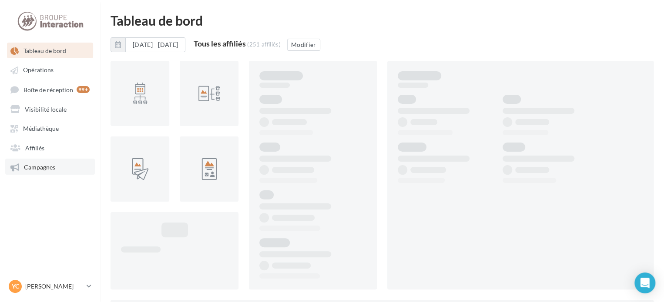
click at [28, 170] on span "Campagnes" at bounding box center [39, 167] width 31 height 7
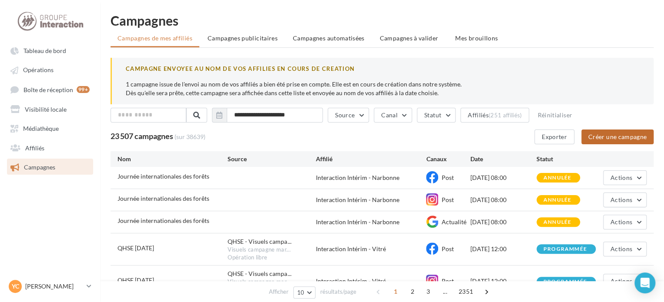
click at [594, 136] on button "Créer une campagne" at bounding box center [617, 137] width 72 height 15
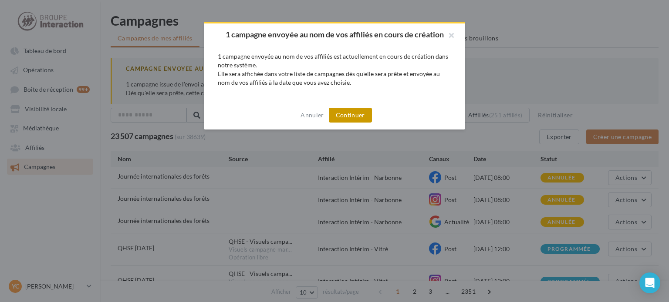
click at [343, 115] on button "Continuer" at bounding box center [350, 115] width 43 height 15
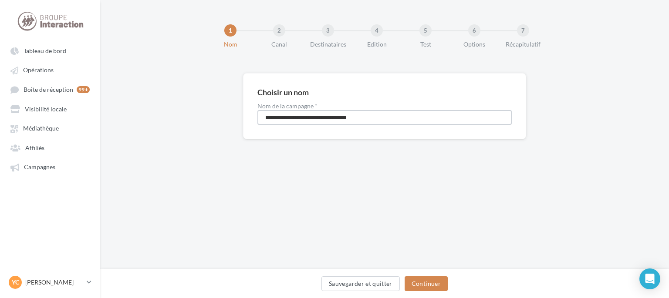
drag, startPoint x: 388, startPoint y: 118, endPoint x: 181, endPoint y: 117, distance: 206.7
click at [182, 117] on div "**********" at bounding box center [384, 120] width 568 height 94
type input "**********"
click at [434, 287] on button "Continuer" at bounding box center [425, 283] width 43 height 15
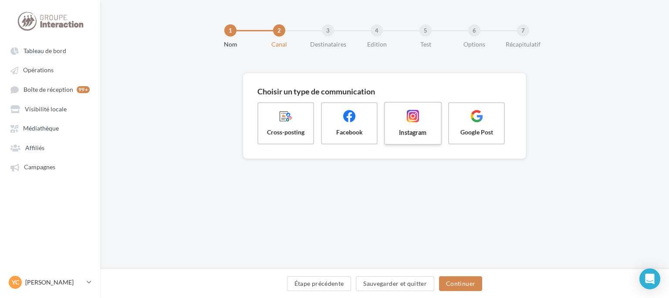
click at [404, 129] on span "Instagram" at bounding box center [413, 132] width 42 height 9
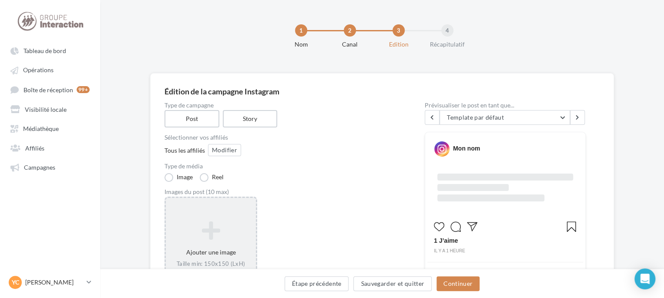
click at [218, 219] on div "Ajouter une image Taille min: 150x150 (LxH) Taille max: 1920x1350 (LxH) Format:…" at bounding box center [211, 253] width 90 height 73
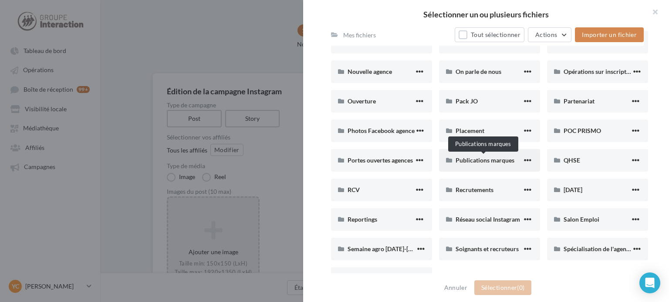
click at [501, 158] on span "Publications marques" at bounding box center [484, 160] width 59 height 7
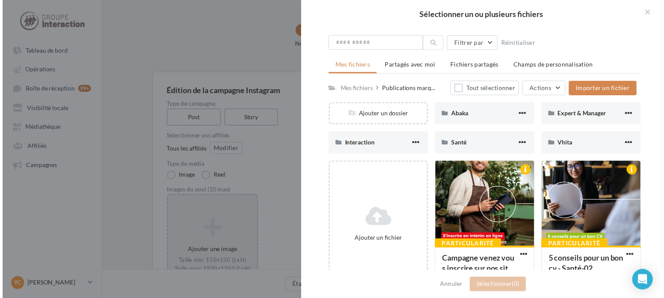
scroll to position [24, 0]
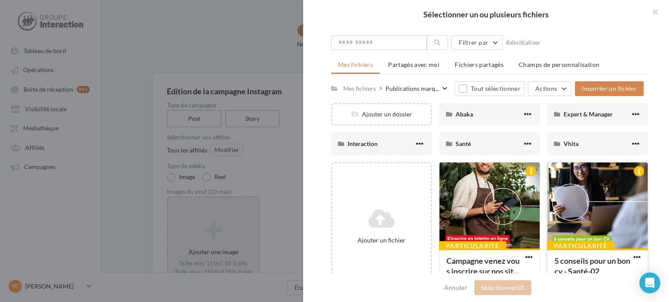
click at [583, 186] on div at bounding box center [597, 206] width 100 height 87
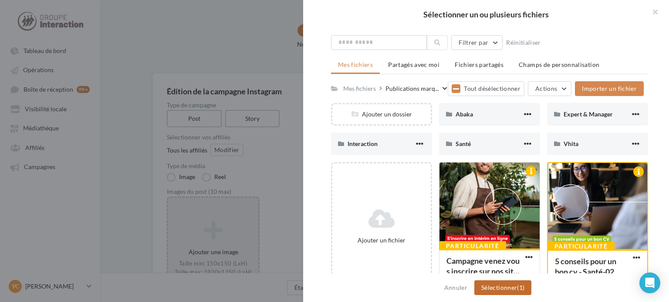
click at [511, 292] on button "Sélectionner (1)" at bounding box center [502, 288] width 57 height 15
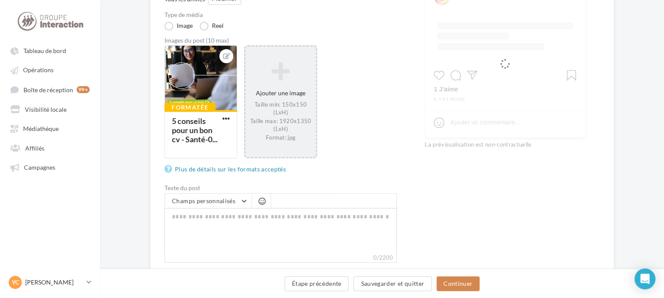
scroll to position [218, 0]
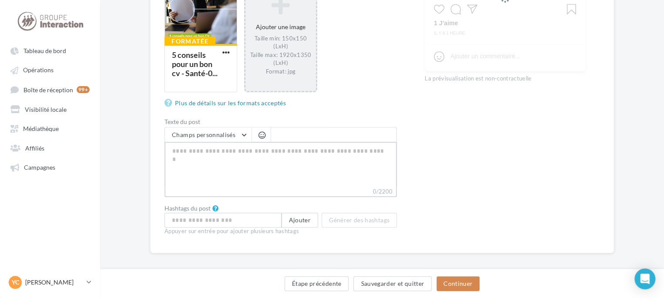
click at [262, 155] on textarea "0/2200" at bounding box center [281, 164] width 232 height 45
paste textarea "**********"
type textarea "**********"
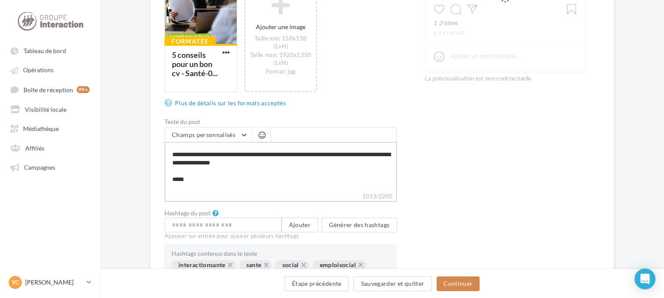
scroll to position [0, 0]
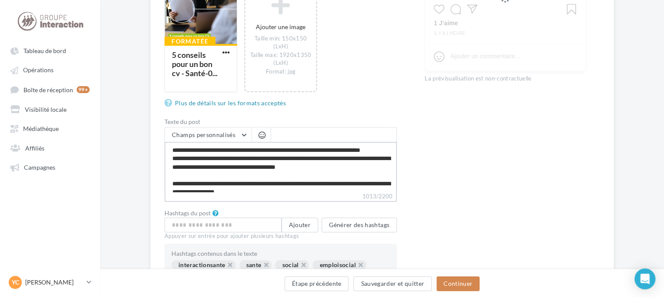
drag, startPoint x: 191, startPoint y: 189, endPoint x: 136, endPoint y: 85, distance: 117.4
click at [136, 87] on div "Édition de la campagne Instagram Type de campagne Post Story Sélectionner vos a…" at bounding box center [382, 102] width 564 height 492
type textarea "**********"
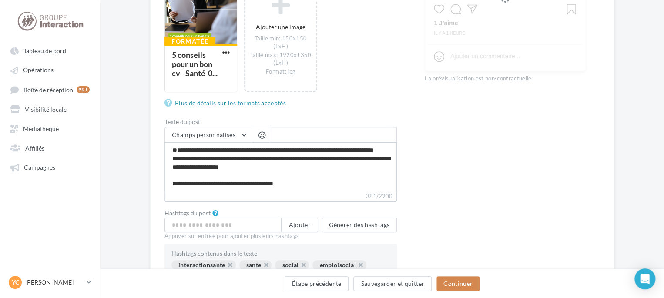
click at [174, 168] on textarea "**********" at bounding box center [281, 167] width 232 height 50
type textarea "**********"
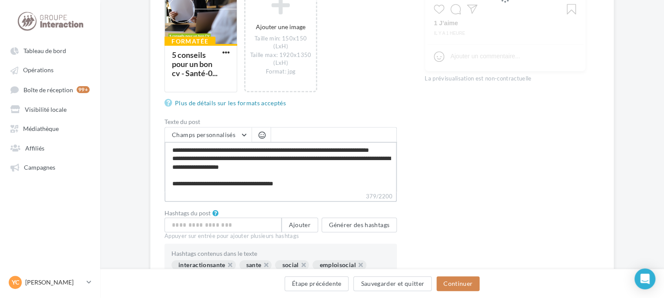
click at [225, 156] on textarea "**********" at bounding box center [281, 167] width 232 height 50
type textarea "**********"
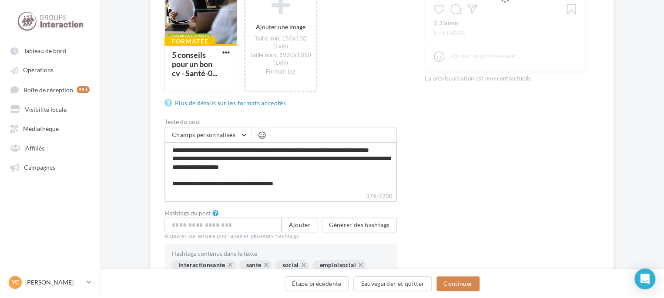
type textarea "**********"
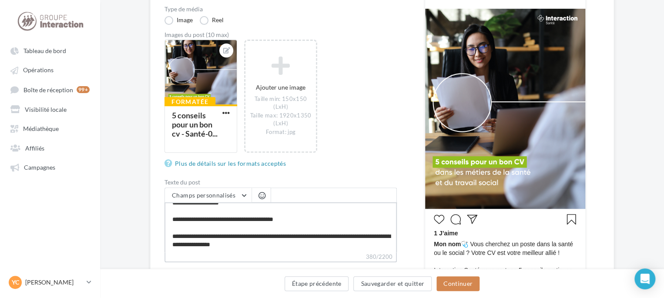
scroll to position [70, 0]
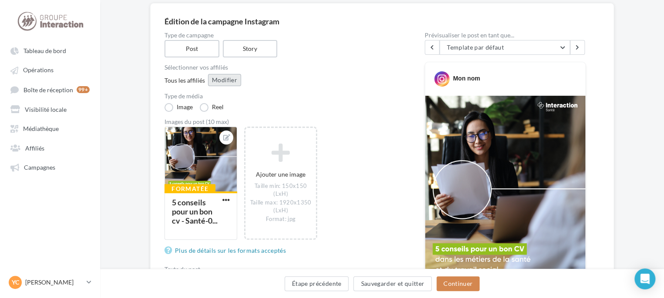
type textarea "**********"
click at [227, 81] on button "Modifier" at bounding box center [224, 80] width 33 height 12
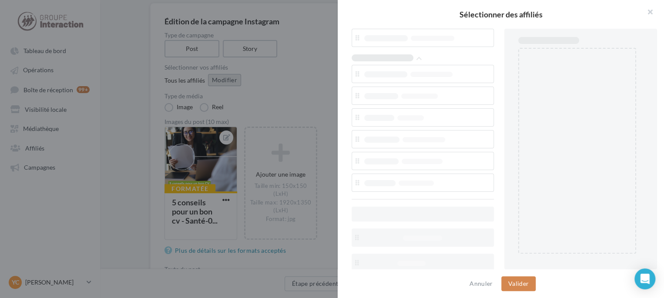
scroll to position [40, 0]
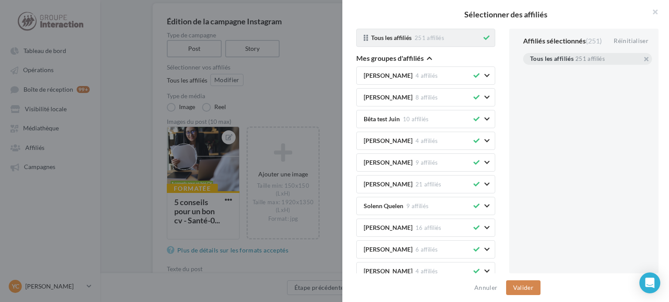
click at [483, 38] on icon at bounding box center [486, 38] width 6 height 6
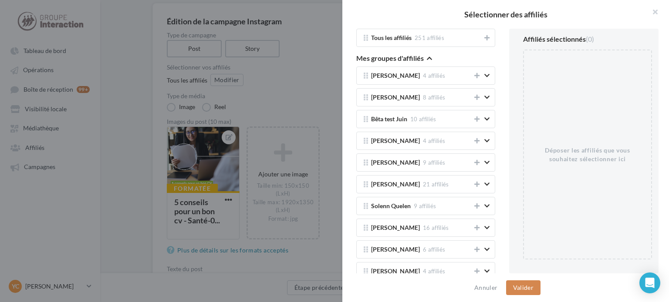
click at [428, 56] on icon "button" at bounding box center [429, 58] width 5 height 6
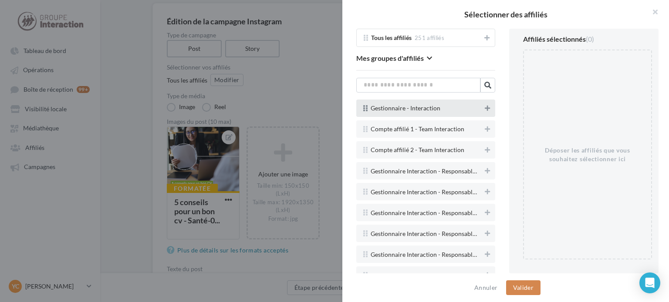
click at [484, 111] on icon at bounding box center [486, 108] width 5 height 6
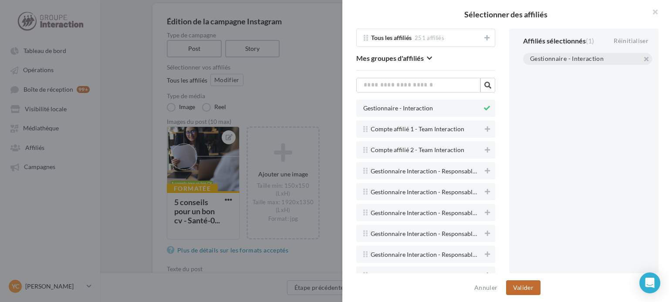
click at [530, 286] on button "Valider" at bounding box center [523, 288] width 34 height 15
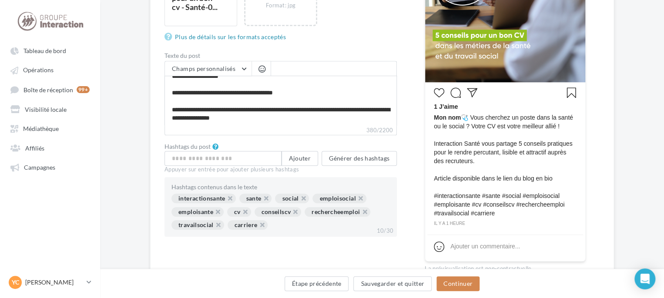
scroll to position [288, 0]
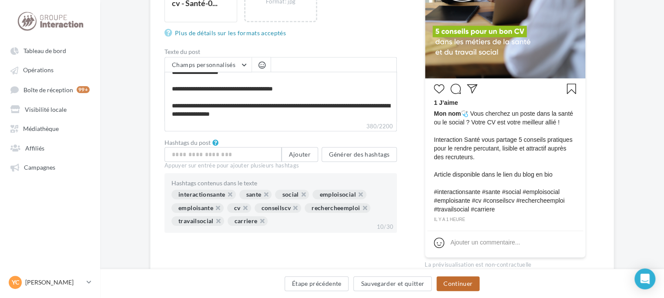
click at [470, 283] on button "Continuer" at bounding box center [458, 283] width 43 height 15
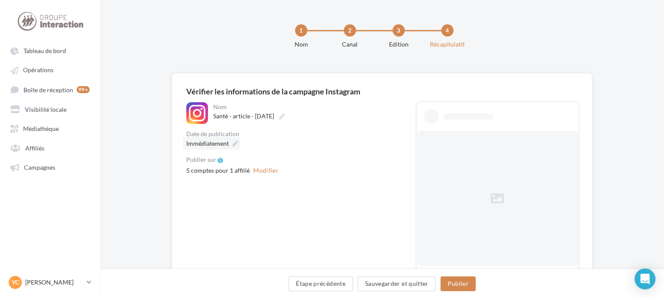
click at [210, 145] on span "Immédiatement" at bounding box center [207, 143] width 43 height 7
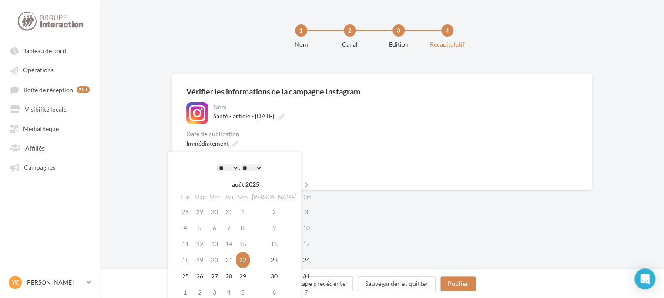
click at [234, 168] on select "* * * * * * * * * * ** ** ** ** ** ** ** ** ** ** ** ** ** **" at bounding box center [228, 168] width 22 height 7
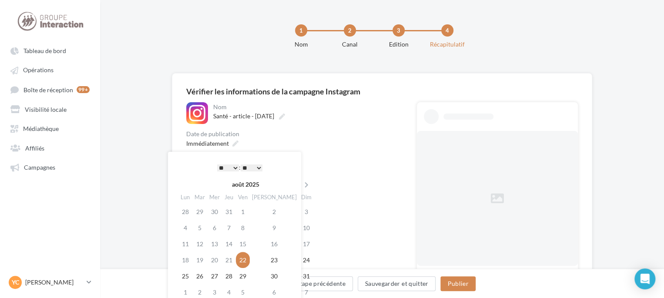
click at [331, 145] on div "Immédiatement" at bounding box center [294, 143] width 217 height 13
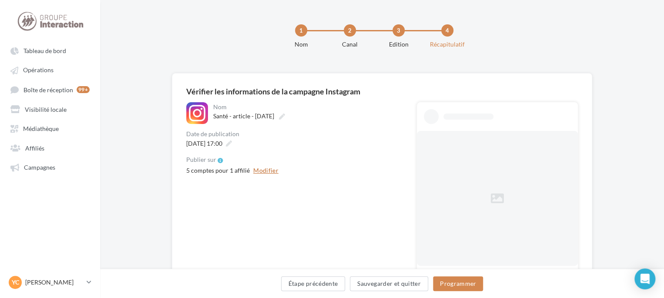
click at [265, 172] on button "Modifier" at bounding box center [266, 170] width 32 height 10
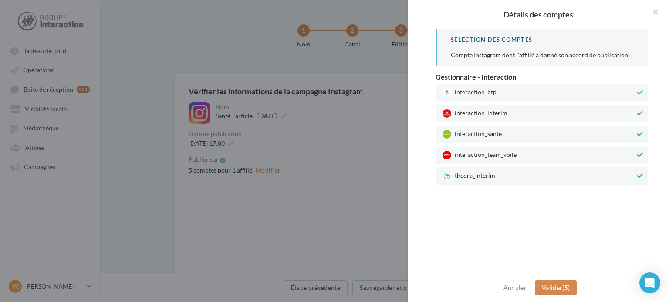
click at [495, 172] on span "thedra_interim" at bounding box center [538, 176] width 192 height 9
click at [497, 156] on span "interaction_team_voile" at bounding box center [538, 155] width 192 height 9
drag, startPoint x: 503, startPoint y: 116, endPoint x: 509, endPoint y: 104, distance: 13.6
click at [504, 114] on span "interaction_interim" at bounding box center [538, 113] width 192 height 9
click at [512, 95] on span "interaction_btp" at bounding box center [538, 92] width 192 height 9
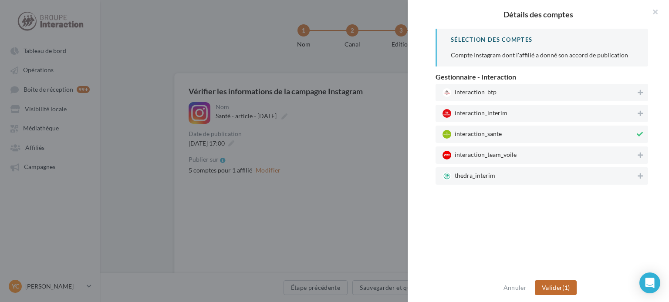
click at [546, 288] on span "Valider" at bounding box center [551, 287] width 20 height 7
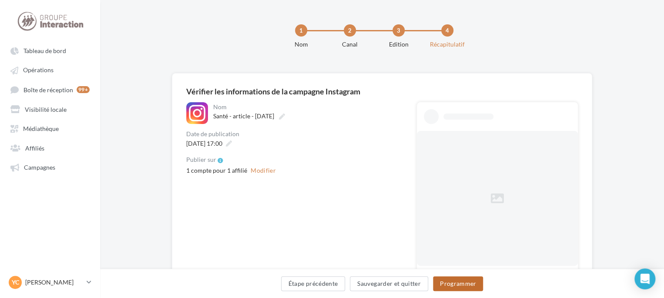
click at [456, 283] on button "Programmer" at bounding box center [458, 283] width 50 height 15
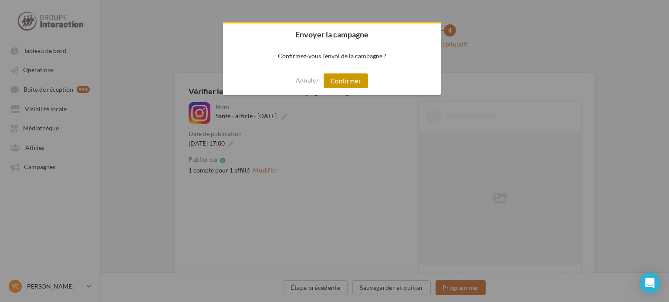
click at [359, 84] on button "Confirmer" at bounding box center [345, 81] width 44 height 15
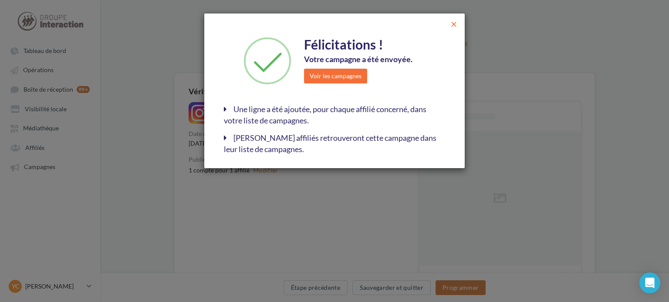
click at [453, 25] on span "close" at bounding box center [453, 24] width 9 height 9
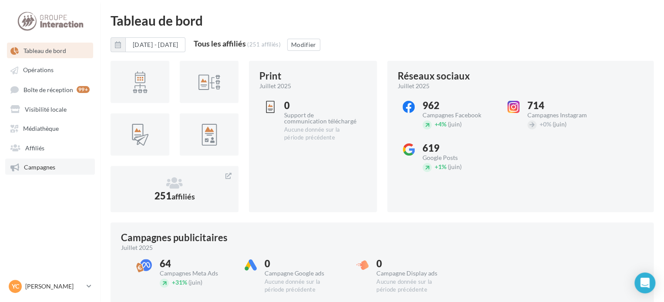
click at [49, 171] on span "Campagnes" at bounding box center [39, 167] width 31 height 7
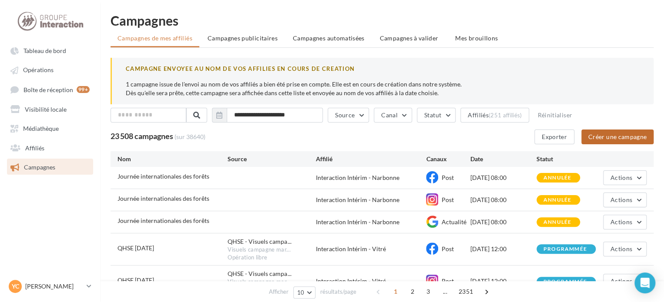
click at [605, 136] on button "Créer une campagne" at bounding box center [617, 137] width 72 height 15
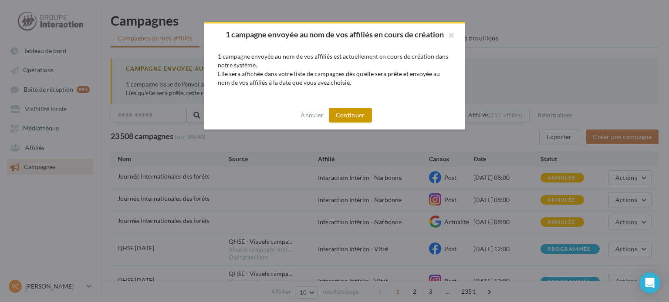
click at [346, 113] on button "Continuer" at bounding box center [350, 115] width 43 height 15
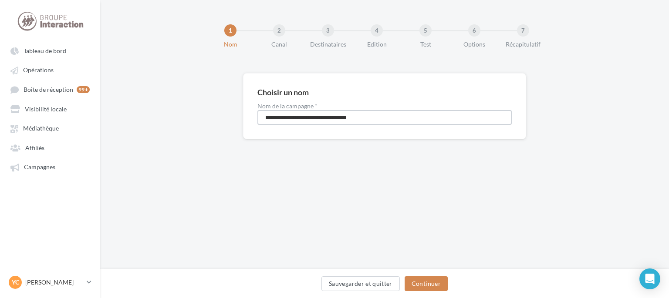
drag, startPoint x: 389, startPoint y: 119, endPoint x: 205, endPoint y: 113, distance: 183.3
click at [212, 116] on div "**********" at bounding box center [384, 120] width 568 height 94
type input "**********"
click at [418, 285] on button "Continuer" at bounding box center [425, 283] width 43 height 15
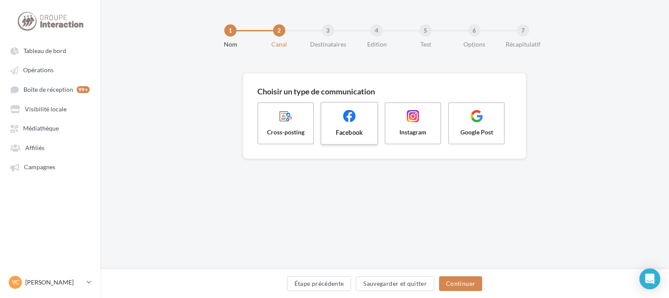
click at [349, 129] on span "Facebook" at bounding box center [349, 132] width 42 height 9
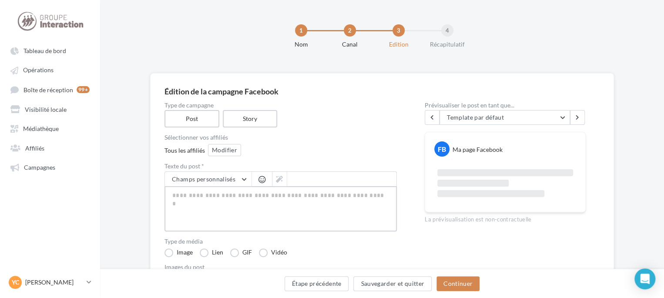
click at [235, 201] on textarea at bounding box center [281, 208] width 232 height 45
click at [237, 151] on button "Modifier" at bounding box center [224, 150] width 33 height 12
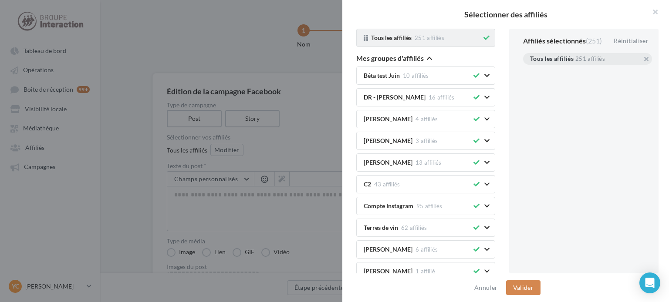
click at [483, 36] on icon at bounding box center [486, 38] width 6 height 6
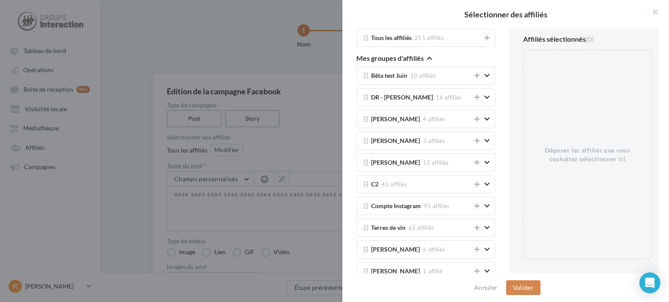
click at [425, 60] on button "Mes groupes d'affiliés" at bounding box center [394, 59] width 76 height 10
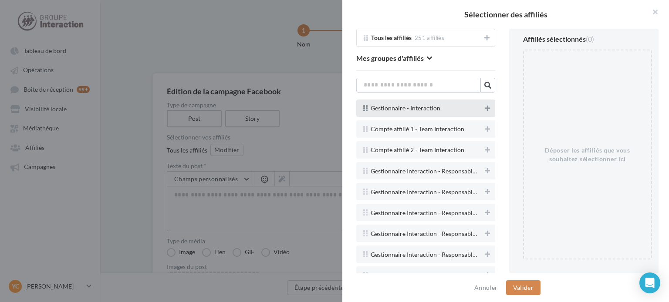
click at [483, 109] on button at bounding box center [487, 108] width 9 height 10
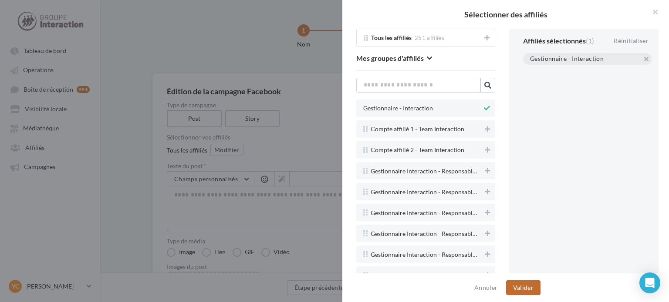
click at [531, 287] on button "Valider" at bounding box center [523, 288] width 34 height 15
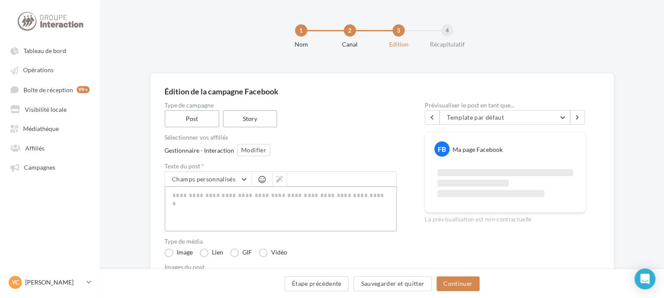
click at [281, 203] on textarea at bounding box center [281, 208] width 232 height 45
paste textarea "**********"
type textarea "**********"
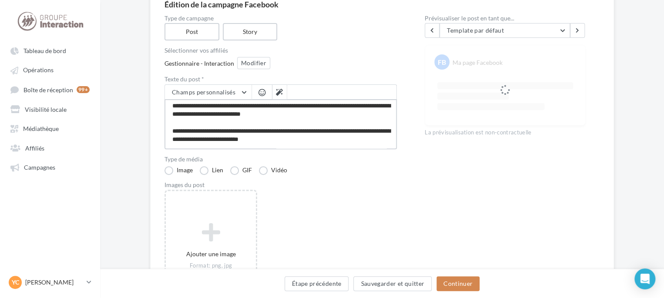
scroll to position [87, 0]
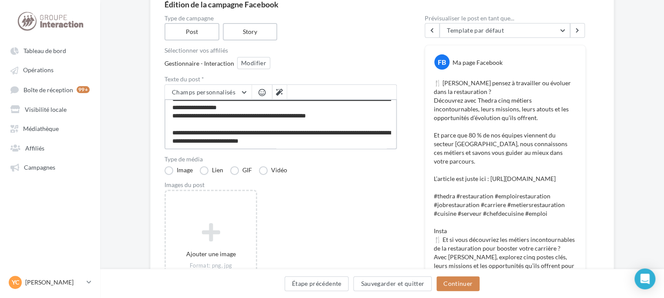
drag, startPoint x: 173, startPoint y: 123, endPoint x: 420, endPoint y: 188, distance: 254.8
click at [416, 195] on div "Type de campagne Post Story Sélectionner vos affiliés Gestionnaire - Interactio…" at bounding box center [382, 205] width 435 height 381
type textarea "**********"
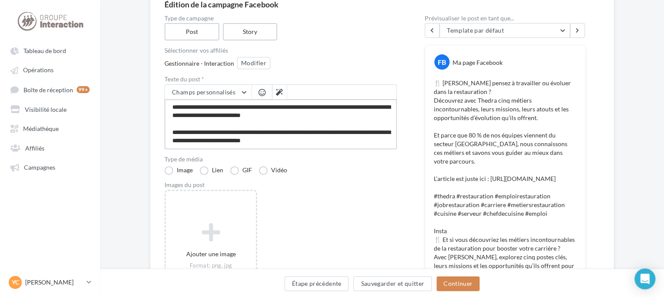
type textarea "**********"
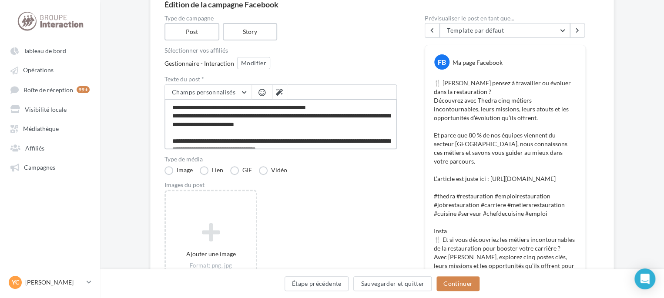
scroll to position [44, 0]
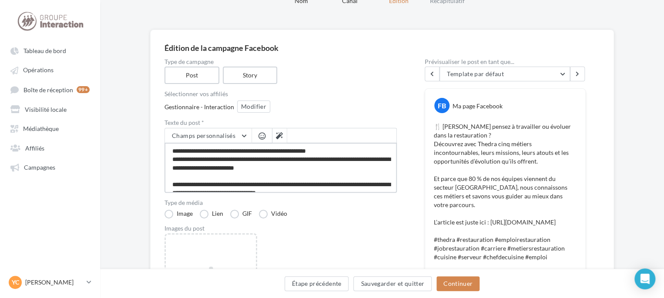
click at [340, 148] on textarea "**********" at bounding box center [281, 168] width 232 height 50
type textarea "**********"
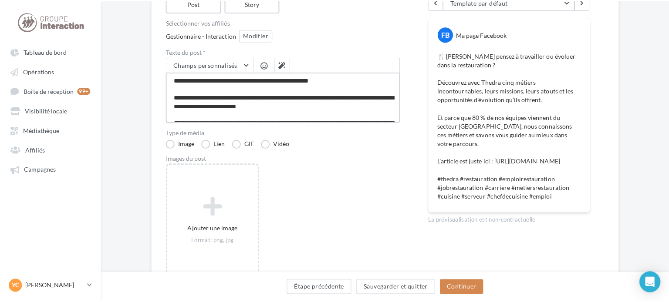
scroll to position [131, 0]
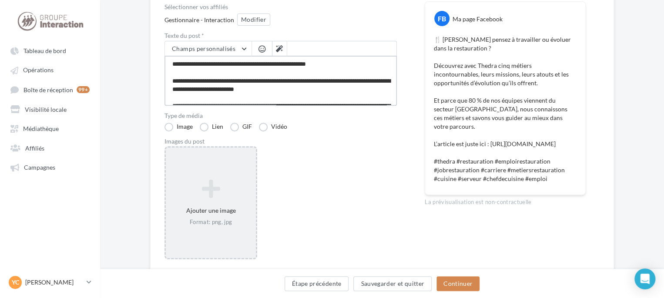
type textarea "**********"
click at [218, 171] on div "Ajouter une image Format: png, jpg" at bounding box center [211, 202] width 93 height 113
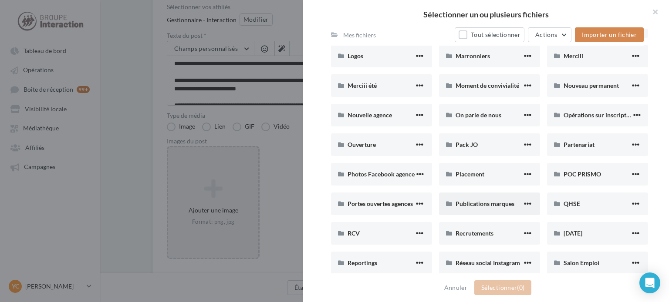
click at [487, 203] on span "Publications marques" at bounding box center [484, 203] width 59 height 7
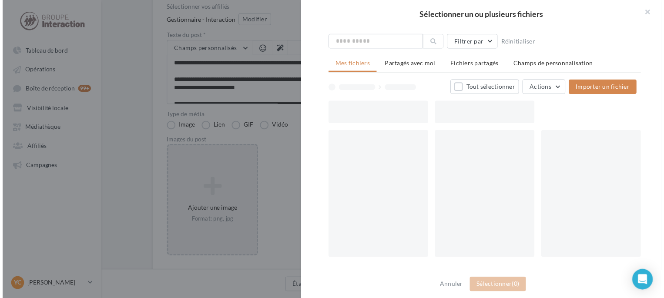
scroll to position [23, 0]
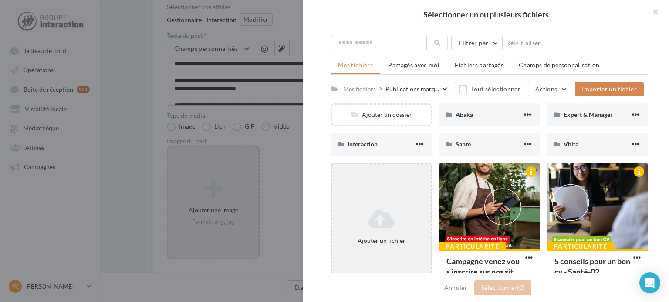
click at [382, 220] on icon at bounding box center [381, 219] width 91 height 21
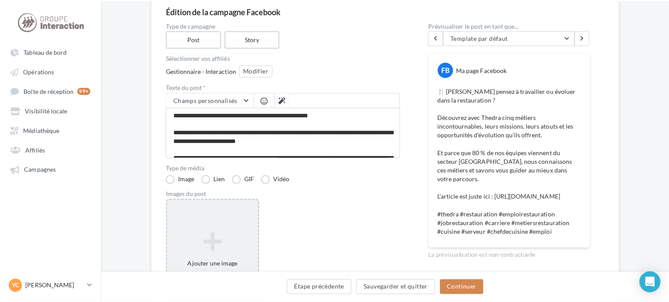
scroll to position [131, 0]
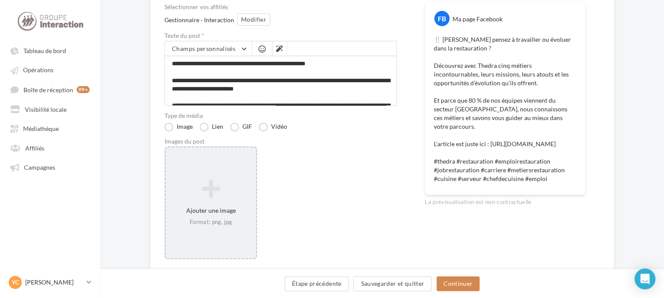
click at [209, 186] on icon at bounding box center [210, 188] width 83 height 21
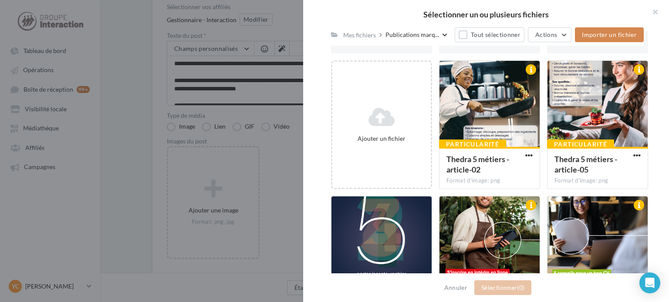
scroll to position [182, 0]
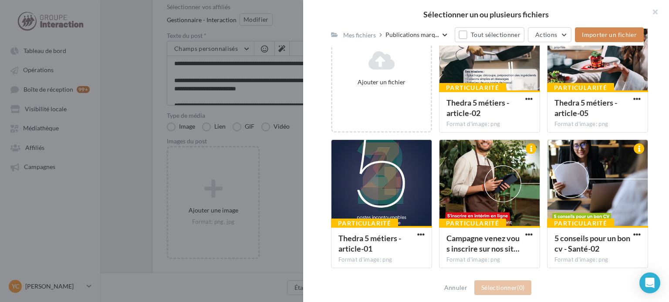
click at [404, 181] on div at bounding box center [489, 223] width 317 height 648
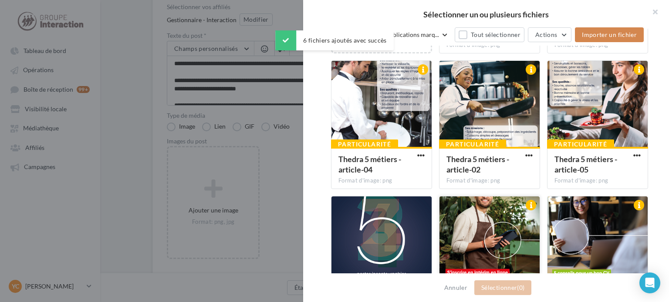
scroll to position [312, 0]
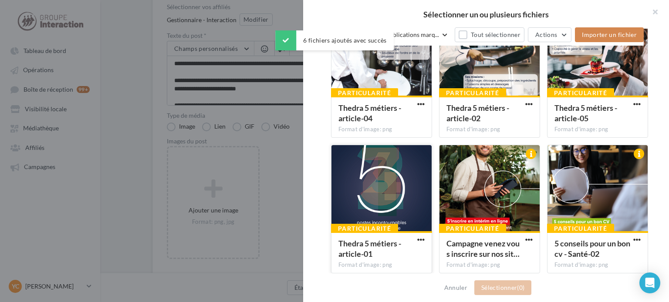
click at [408, 191] on div at bounding box center [381, 188] width 100 height 87
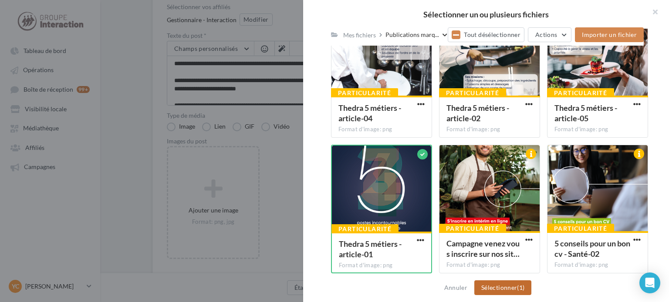
click at [505, 290] on button "Sélectionner (1)" at bounding box center [502, 288] width 57 height 15
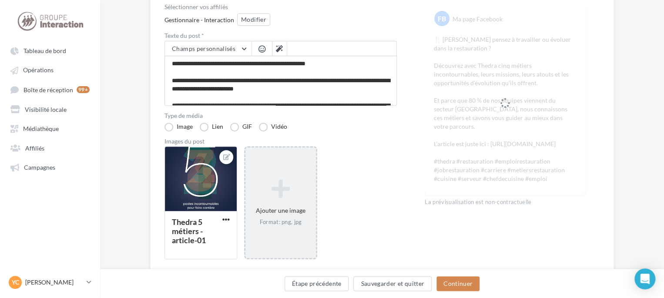
click at [297, 175] on div "Ajouter une image Format: png, jpg" at bounding box center [280, 203] width 70 height 56
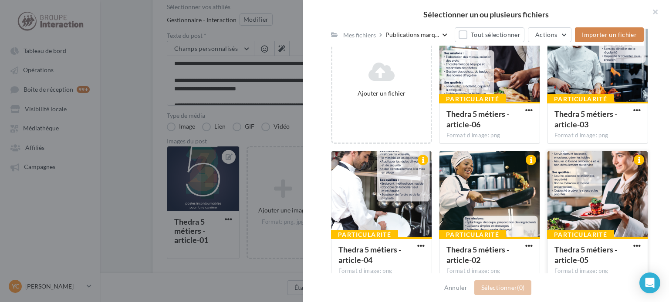
scroll to position [182, 0]
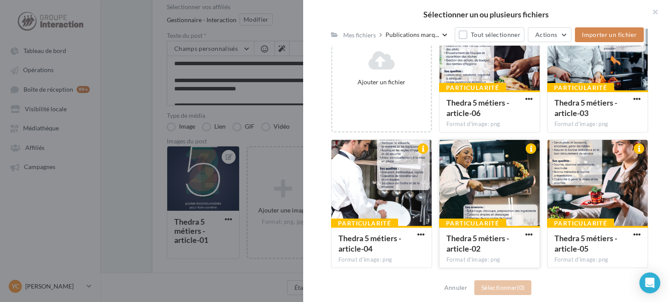
click at [498, 182] on div at bounding box center [489, 183] width 100 height 87
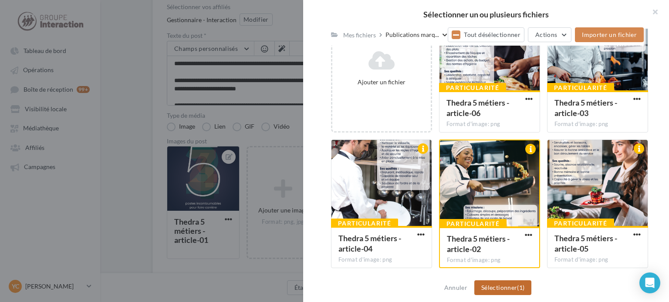
click at [514, 286] on button "Sélectionner (1)" at bounding box center [502, 288] width 57 height 15
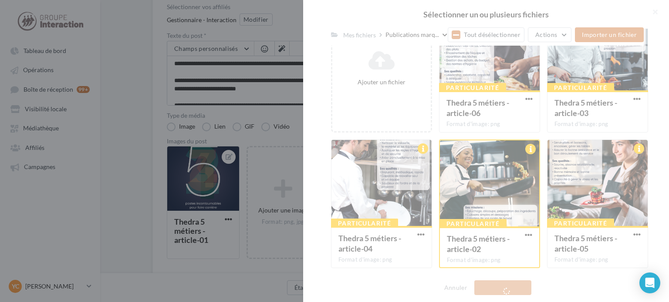
click at [141, 74] on div "Sélectionner un ou plusieurs fichiers Consulter les contraintes attendues pour …" at bounding box center [334, 151] width 669 height 302
click at [125, 190] on div "Sélectionner un ou plusieurs fichiers Consulter les contraintes attendues pour …" at bounding box center [334, 151] width 669 height 302
click at [208, 95] on div "Sélectionner un ou plusieurs fichiers Consulter les contraintes attendues pour …" at bounding box center [334, 151] width 669 height 302
click at [155, 77] on div "Sélectionner un ou plusieurs fichiers Consulter les contraintes attendues pour …" at bounding box center [334, 151] width 669 height 302
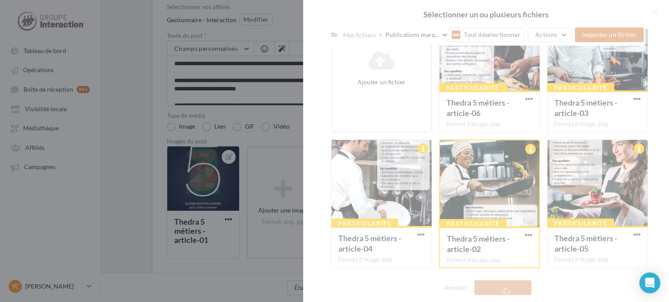
click at [149, 73] on div "Sélectionner un ou plusieurs fichiers Consulter les contraintes attendues pour …" at bounding box center [334, 151] width 669 height 302
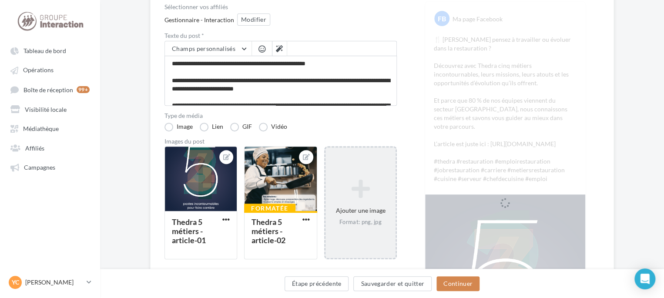
click at [338, 174] on div "Ajouter une image Format: png, jpg" at bounding box center [360, 202] width 73 height 113
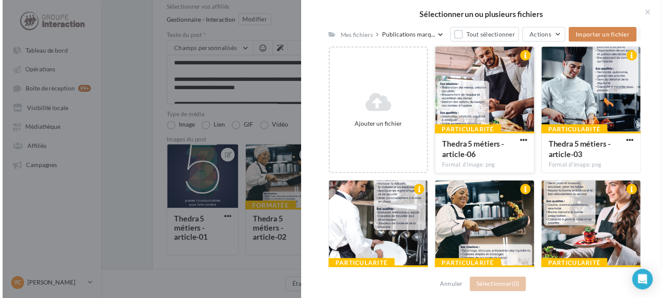
scroll to position [87, 0]
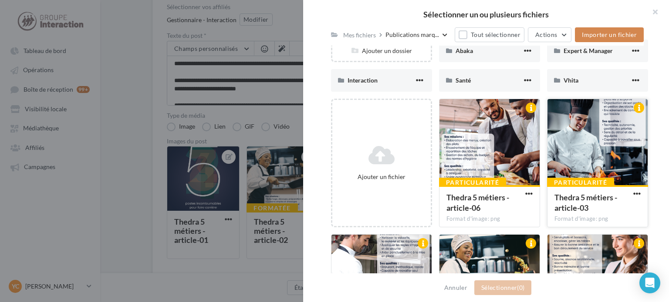
click at [577, 153] on div at bounding box center [597, 142] width 100 height 87
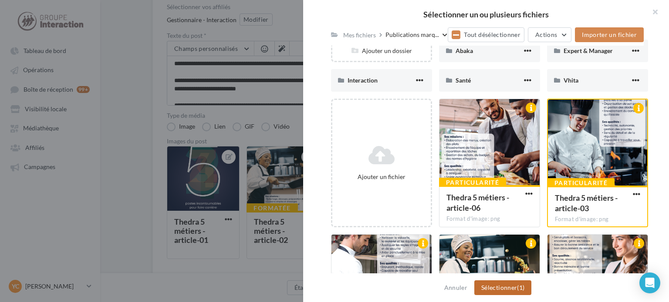
click at [511, 287] on button "Sélectionner (1)" at bounding box center [502, 288] width 57 height 15
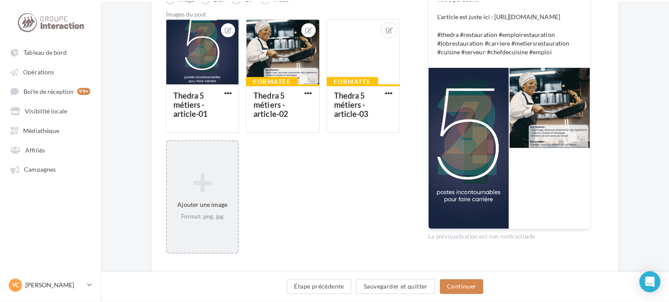
scroll to position [261, 0]
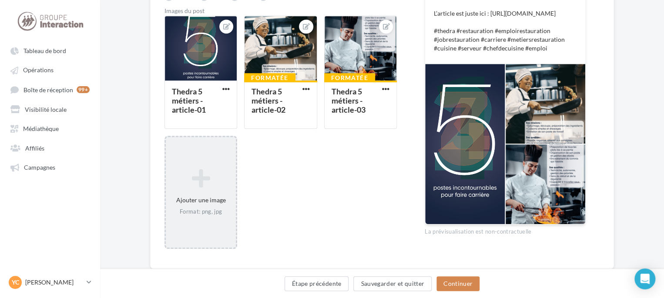
click at [206, 197] on div "Ajouter une image Format: png, jpg" at bounding box center [201, 193] width 70 height 56
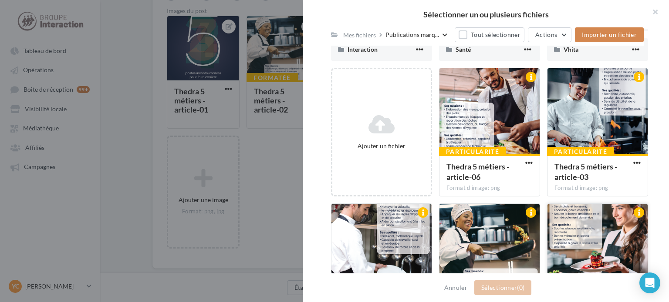
scroll to position [131, 0]
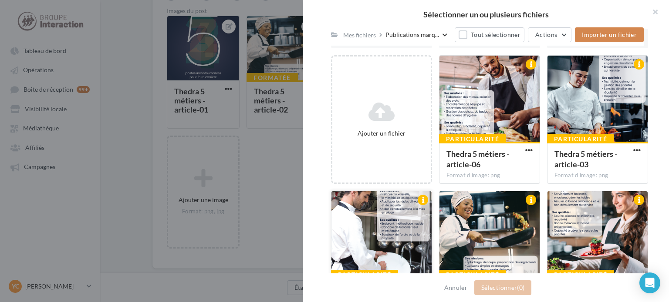
click at [386, 222] on div at bounding box center [381, 235] width 100 height 87
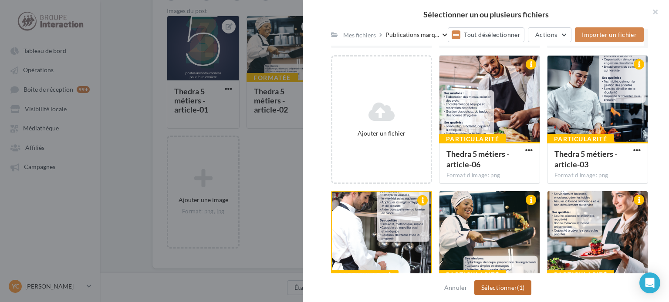
click at [507, 286] on button "Sélectionner (1)" at bounding box center [502, 288] width 57 height 15
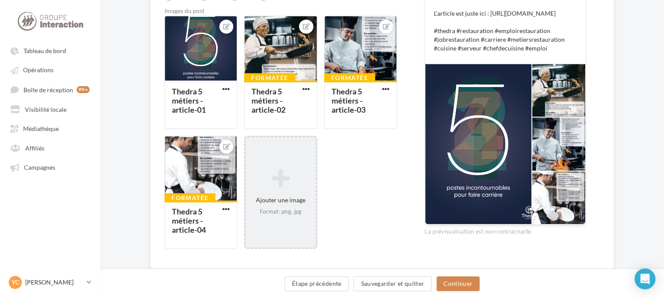
click at [288, 170] on icon at bounding box center [280, 178] width 63 height 21
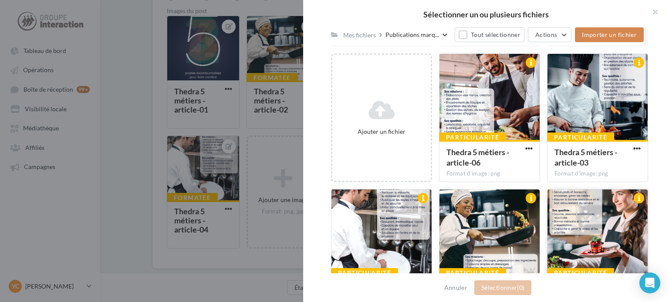
scroll to position [174, 0]
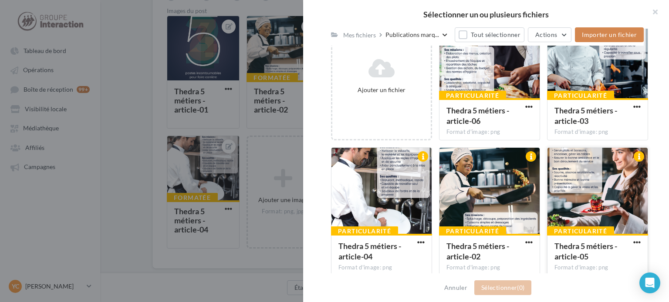
click at [579, 168] on div at bounding box center [597, 191] width 100 height 87
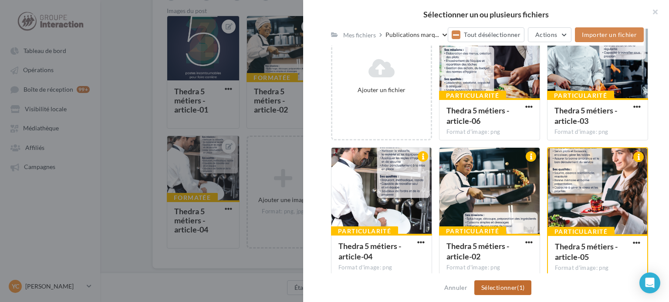
click at [521, 284] on span "(1)" at bounding box center [520, 287] width 7 height 7
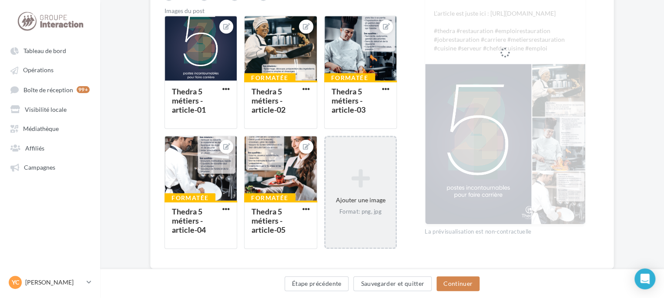
click at [367, 167] on div "Ajouter une image Format: png, jpg" at bounding box center [361, 193] width 70 height 56
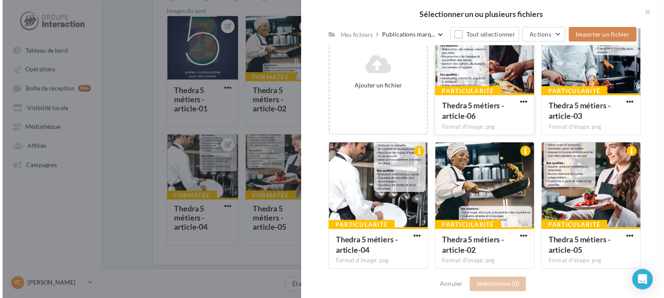
scroll to position [182, 0]
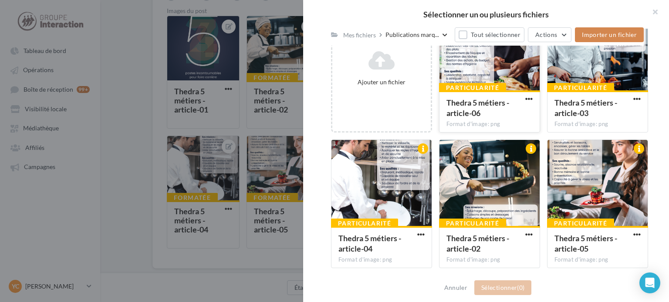
click at [480, 77] on div at bounding box center [489, 47] width 100 height 87
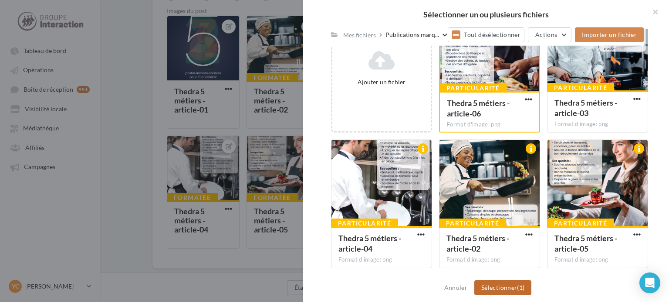
click at [504, 285] on button "Sélectionner (1)" at bounding box center [502, 288] width 57 height 15
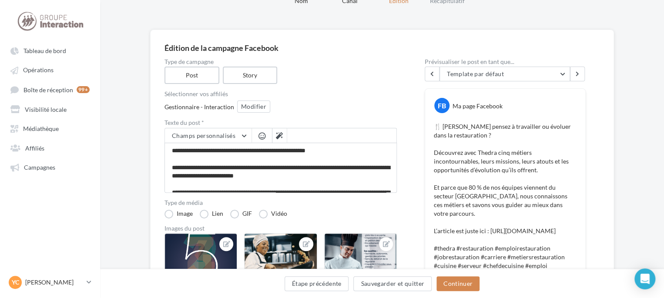
scroll to position [87, 0]
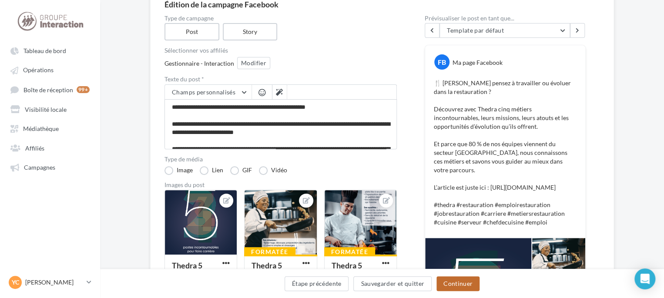
click at [456, 282] on button "Continuer" at bounding box center [458, 283] width 43 height 15
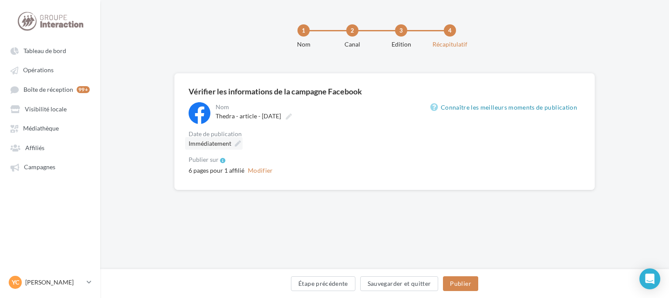
click at [223, 144] on span "Immédiatement" at bounding box center [209, 143] width 43 height 7
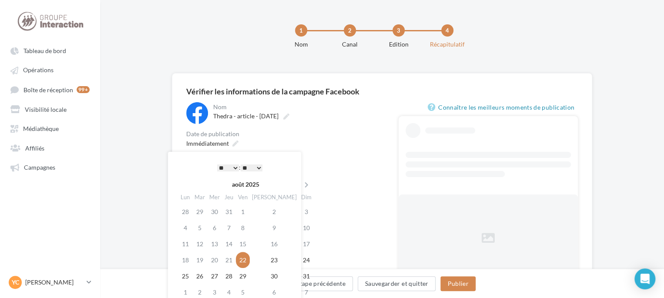
click at [236, 168] on select "* * * * * * * * * * ** ** ** ** ** ** ** ** ** ** ** ** ** **" at bounding box center [228, 168] width 22 height 7
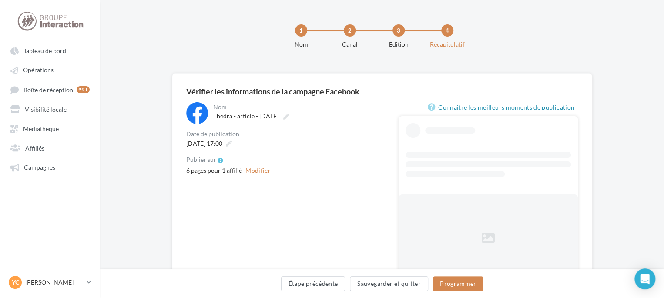
click at [325, 134] on div "Date de publication" at bounding box center [285, 134] width 198 height 6
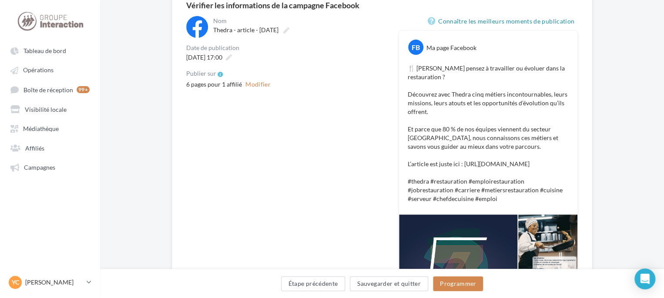
scroll to position [87, 0]
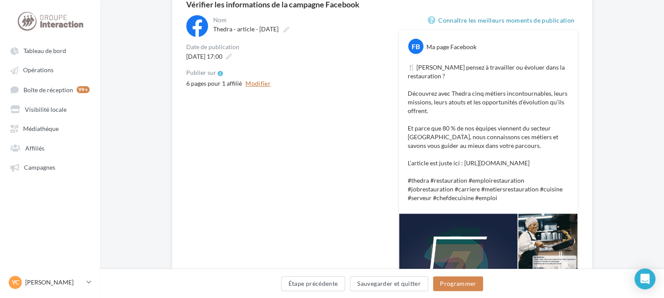
click at [255, 83] on button "Modifier" at bounding box center [258, 83] width 32 height 10
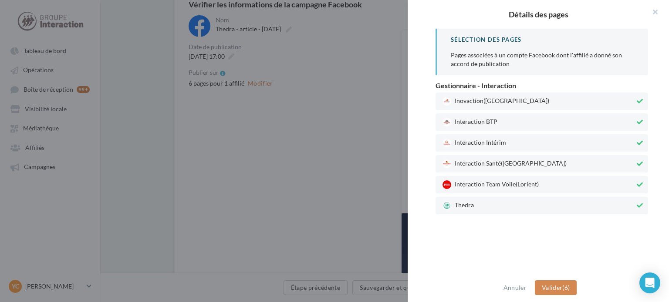
click at [500, 181] on span "Interaction Team Voile (Lorient)" at bounding box center [538, 185] width 192 height 9
click at [501, 163] on span "Interaction Santé (Paris)" at bounding box center [538, 164] width 192 height 9
click at [501, 142] on span "Interaction Intérim" at bounding box center [538, 143] width 192 height 9
click at [503, 124] on span "Interaction BTP" at bounding box center [538, 122] width 192 height 9
click at [515, 102] on span "Inovaction (Rennes)" at bounding box center [538, 101] width 192 height 9
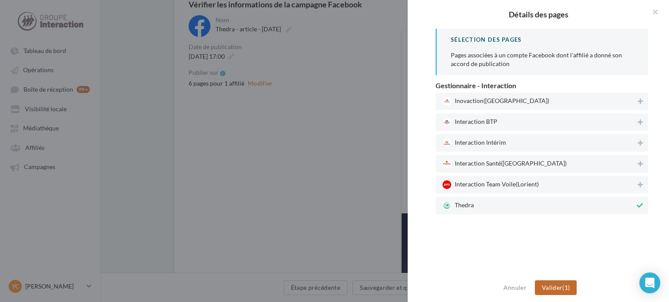
click at [568, 286] on button "Valider (1)" at bounding box center [555, 288] width 42 height 15
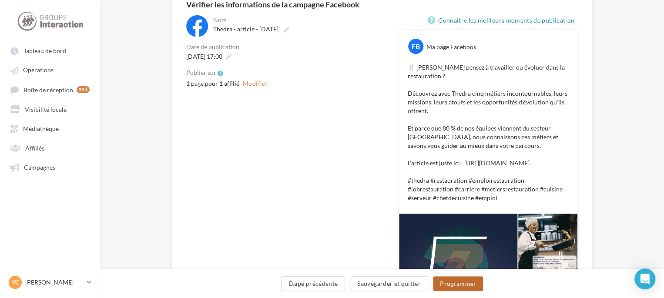
click at [454, 281] on button "Programmer" at bounding box center [458, 283] width 50 height 15
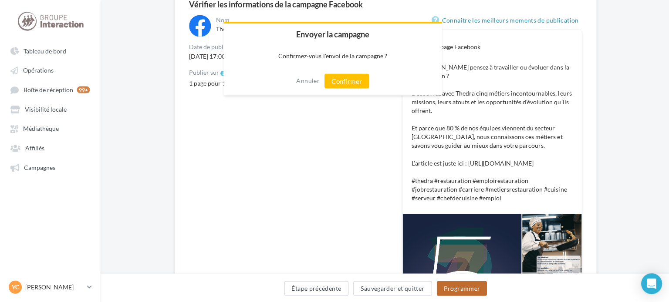
click at [454, 281] on div at bounding box center [334, 151] width 669 height 302
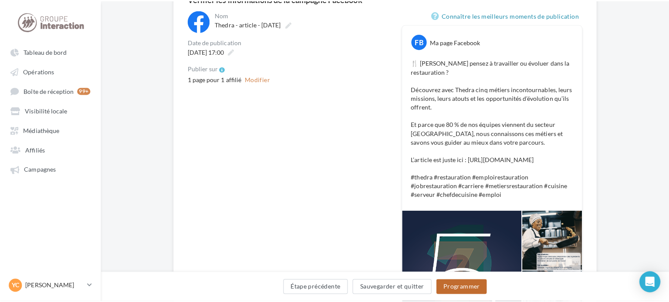
scroll to position [223, 0]
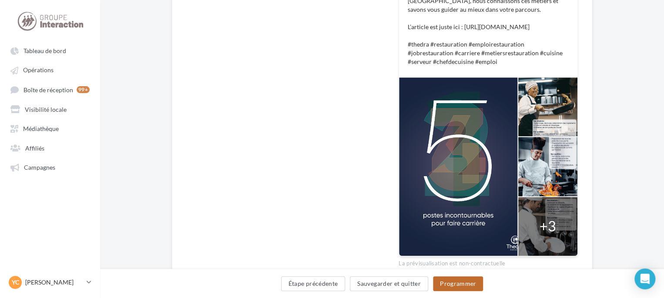
click at [473, 285] on button "Programmer" at bounding box center [458, 283] width 50 height 15
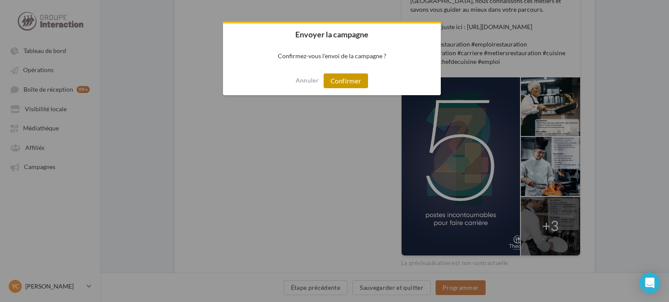
click at [348, 82] on button "Confirmer" at bounding box center [345, 81] width 44 height 15
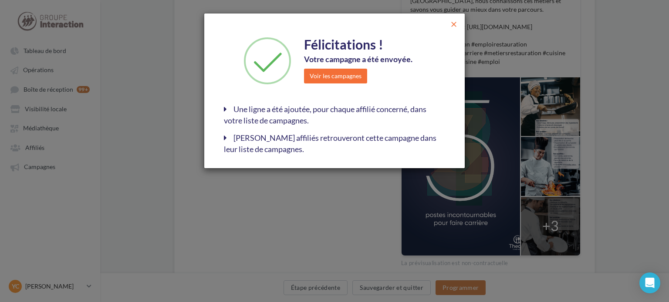
click at [451, 24] on span "close" at bounding box center [453, 24] width 9 height 9
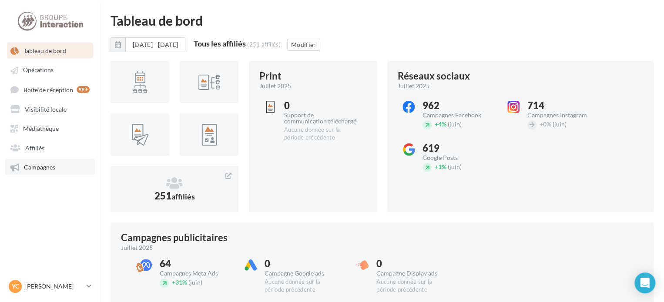
click at [56, 168] on link "Campagnes" at bounding box center [50, 167] width 90 height 16
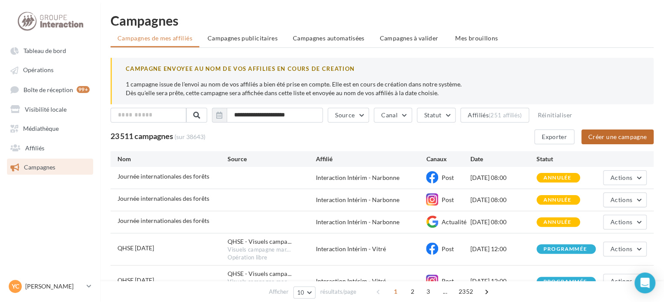
click at [609, 134] on button "Créer une campagne" at bounding box center [617, 137] width 72 height 15
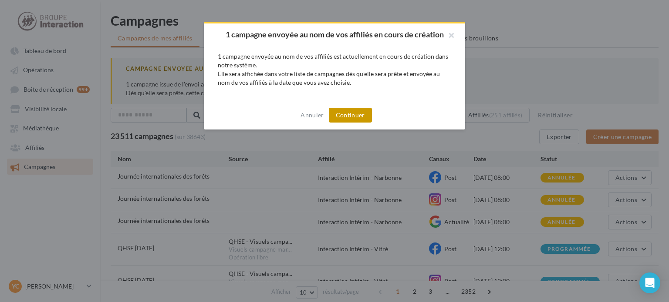
click at [348, 118] on button "Continuer" at bounding box center [350, 115] width 43 height 15
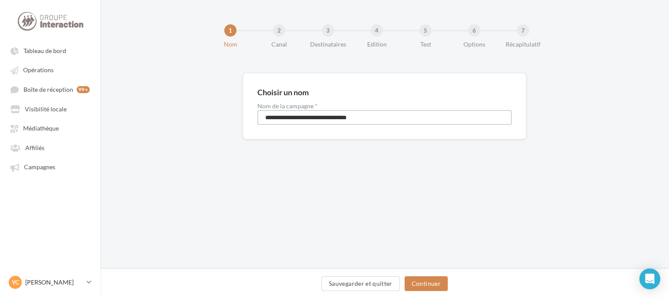
drag, startPoint x: 381, startPoint y: 121, endPoint x: 203, endPoint y: 121, distance: 178.0
click at [203, 121] on div "**********" at bounding box center [384, 120] width 568 height 94
click at [308, 120] on input "******" at bounding box center [384, 117] width 254 height 15
type input "**********"
click at [430, 281] on button "Continuer" at bounding box center [425, 283] width 43 height 15
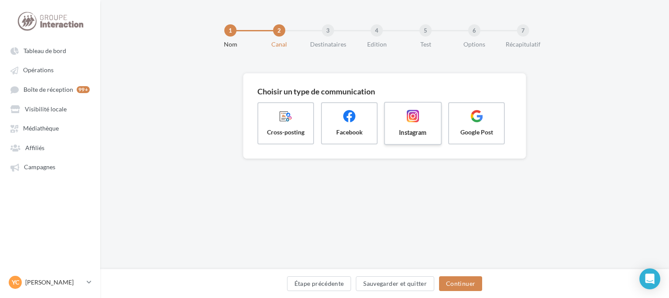
click at [402, 121] on span at bounding box center [413, 117] width 42 height 15
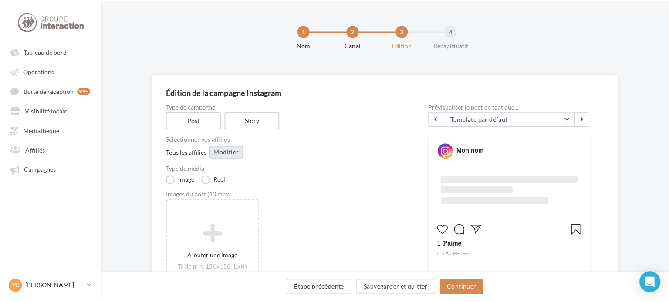
scroll to position [44, 0]
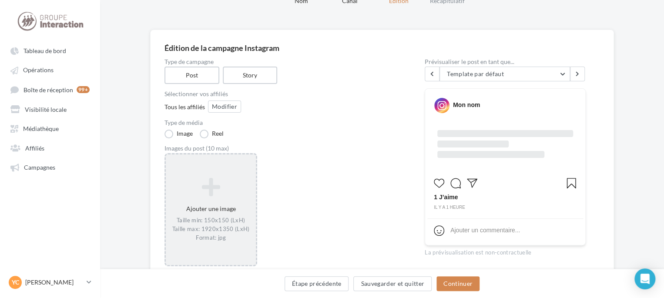
click at [226, 175] on div "Ajouter une image Taille min: 150x150 (LxH) Taille max: 1920x1350 (LxH) Format:…" at bounding box center [211, 209] width 90 height 73
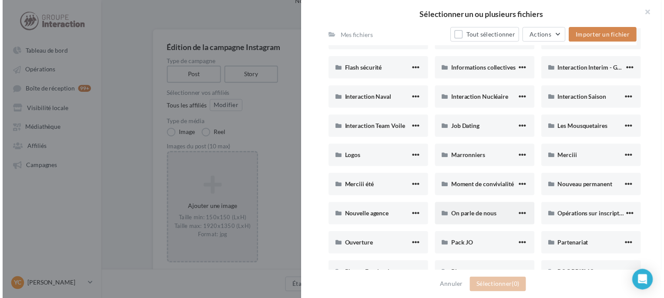
scroll to position [305, 0]
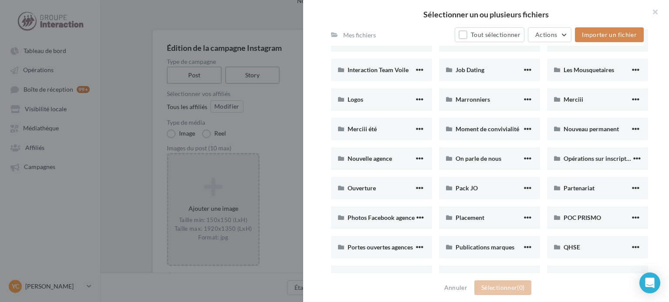
click at [276, 193] on div at bounding box center [334, 151] width 669 height 302
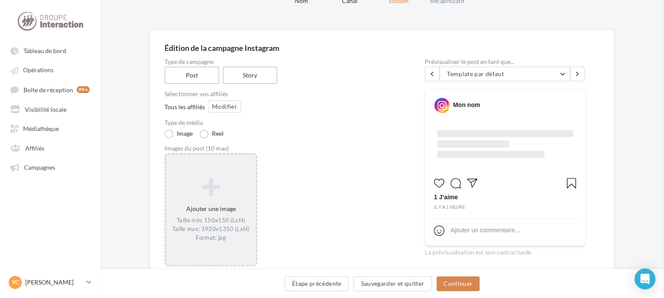
scroll to position [174, 0]
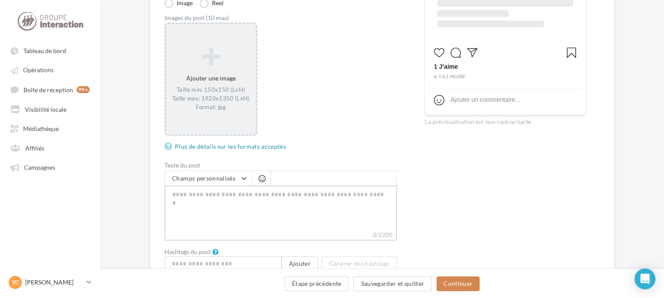
click at [247, 191] on textarea "0/2200" at bounding box center [281, 207] width 232 height 45
paste textarea "**********"
type textarea "**********"
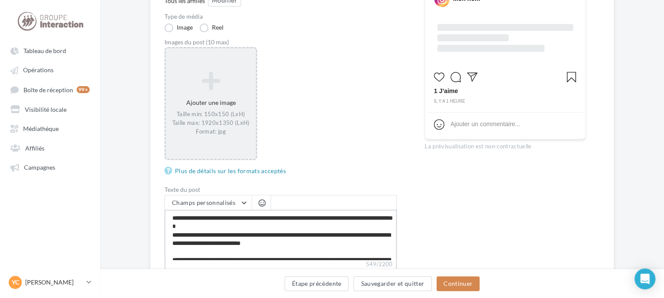
scroll to position [131, 0]
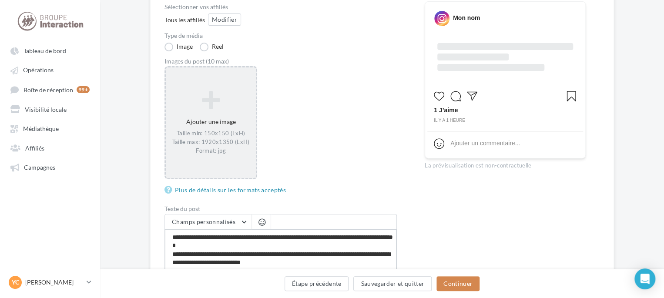
click at [251, 245] on textarea "**********" at bounding box center [281, 254] width 232 height 50
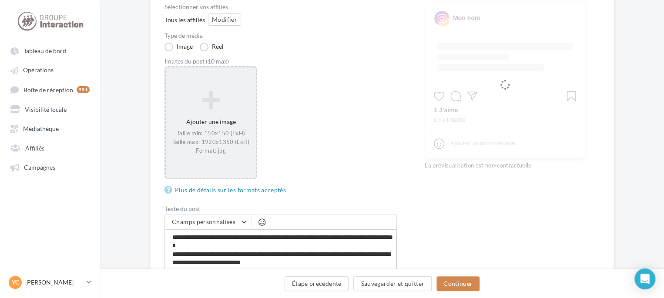
type textarea "**********"
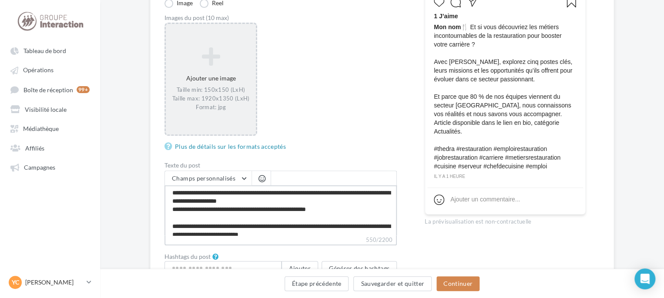
scroll to position [58, 0]
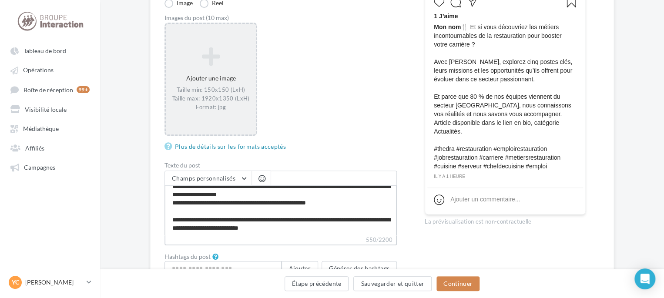
click at [309, 192] on textarea "**********" at bounding box center [281, 210] width 232 height 50
type textarea "**********"
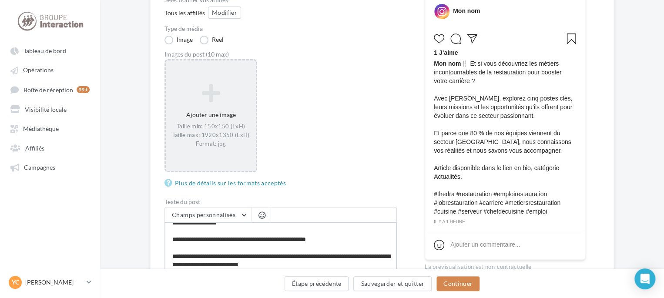
scroll to position [87, 0]
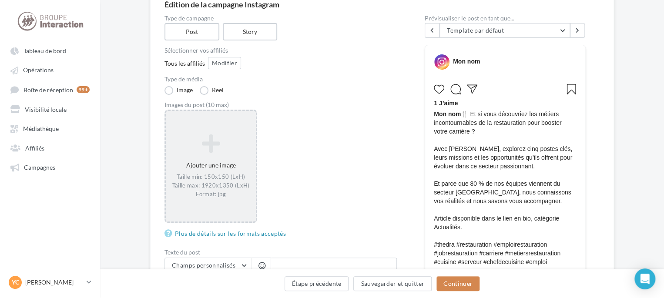
type textarea "**********"
click at [226, 146] on icon at bounding box center [210, 143] width 83 height 21
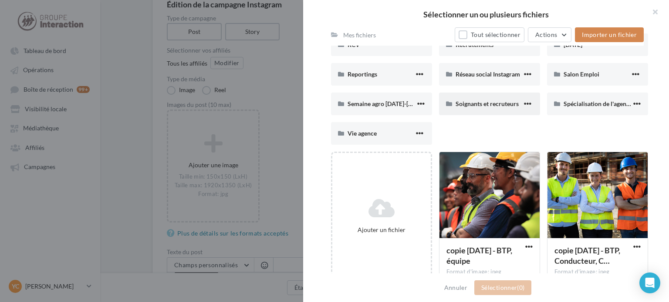
scroll to position [479, 0]
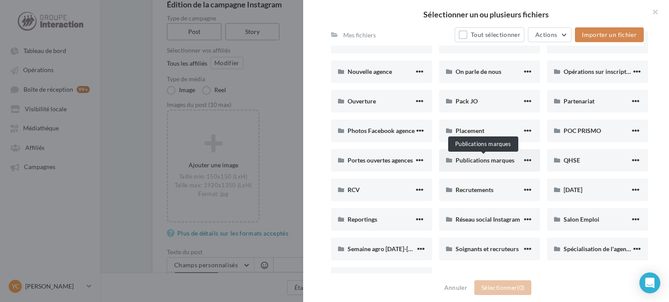
click at [490, 162] on span "Publications marques" at bounding box center [484, 160] width 59 height 7
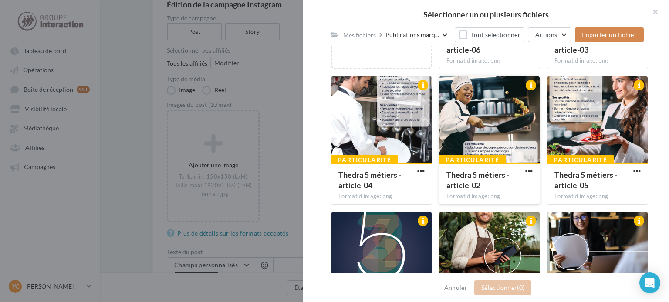
scroll to position [328, 0]
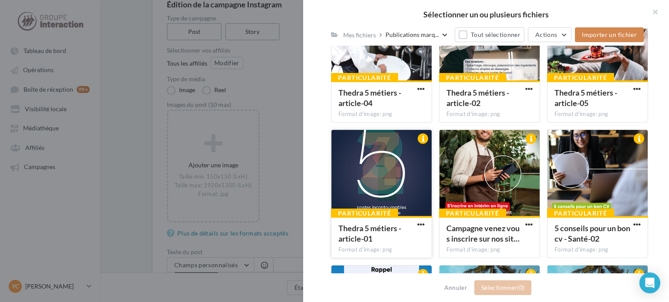
click at [371, 193] on div at bounding box center [381, 173] width 100 height 87
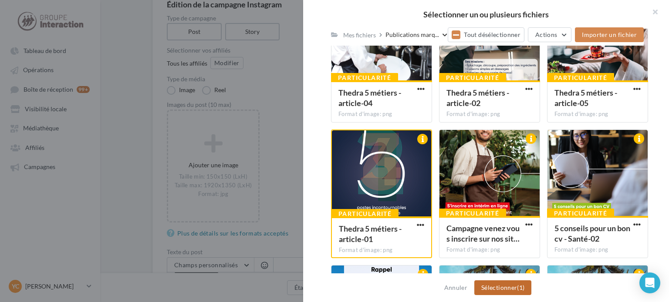
click at [499, 289] on button "Sélectionner (1)" at bounding box center [502, 288] width 57 height 15
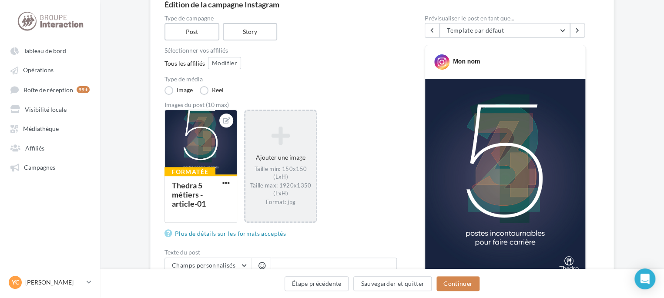
click at [266, 144] on icon at bounding box center [280, 135] width 63 height 21
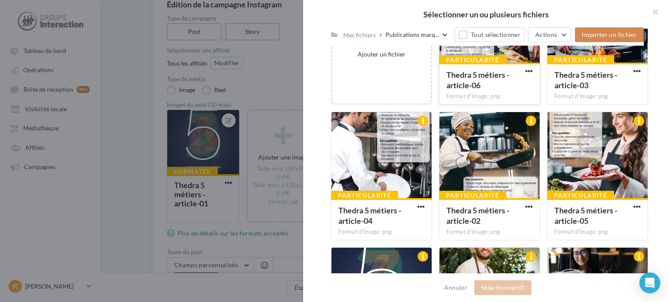
scroll to position [218, 0]
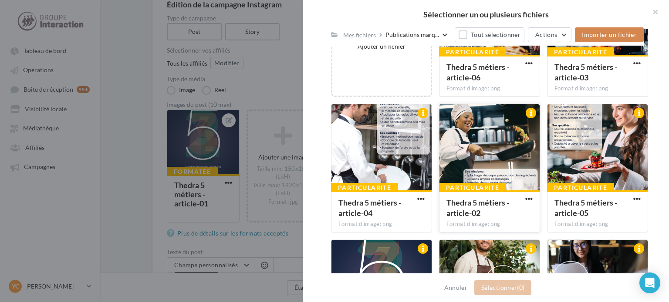
click at [504, 157] on div at bounding box center [489, 147] width 100 height 87
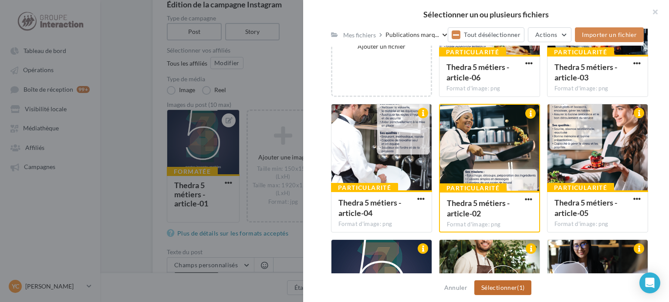
click at [515, 287] on button "Sélectionner (1)" at bounding box center [502, 288] width 57 height 15
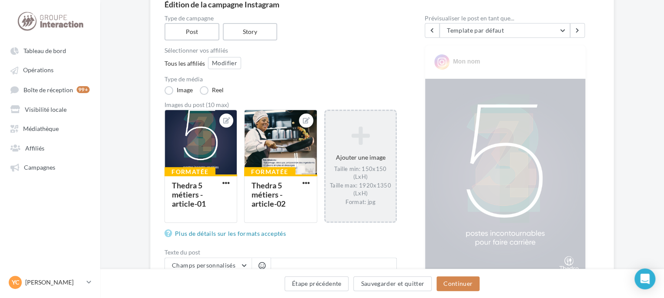
click at [360, 148] on div "Ajouter une image Taille min: 150x150 (LxH) Taille max: 1920x1350 (LxH) Format:…" at bounding box center [361, 166] width 70 height 88
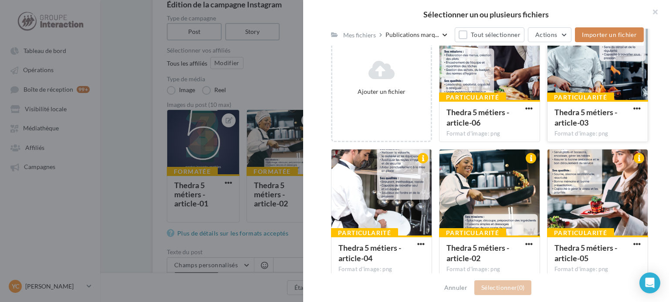
scroll to position [174, 0]
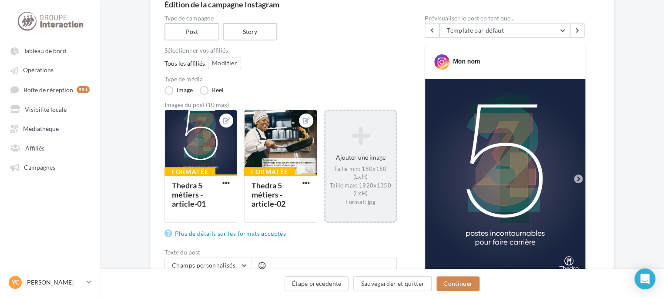
click at [346, 164] on div "Ajouter une image Taille min: 150x150 (LxH) Taille max: 1920x1350 (LxH) Format:…" at bounding box center [361, 166] width 70 height 88
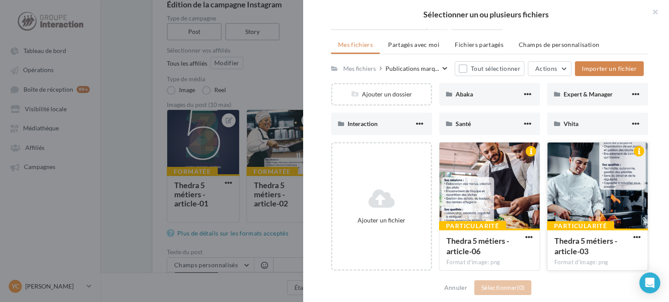
scroll to position [87, 0]
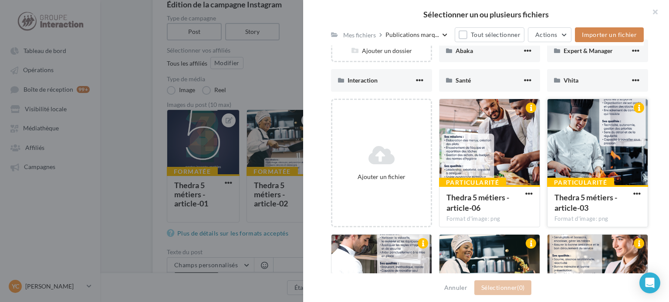
click at [586, 148] on div at bounding box center [597, 142] width 100 height 87
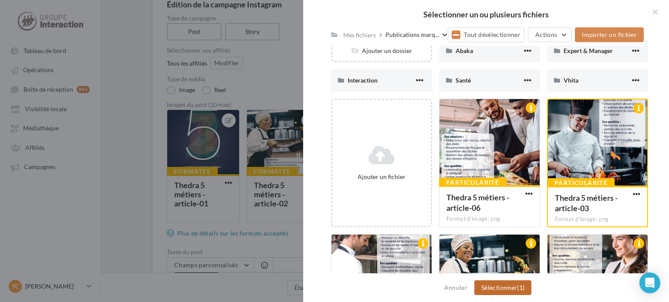
click at [511, 285] on button "Sélectionner (1)" at bounding box center [502, 288] width 57 height 15
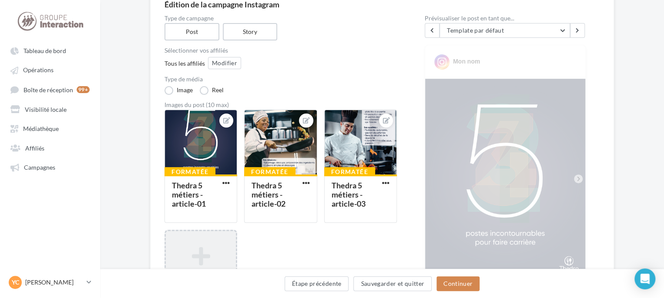
click at [214, 255] on icon at bounding box center [200, 255] width 63 height 21
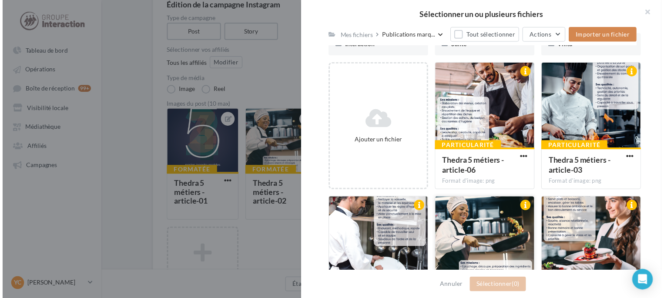
scroll to position [174, 0]
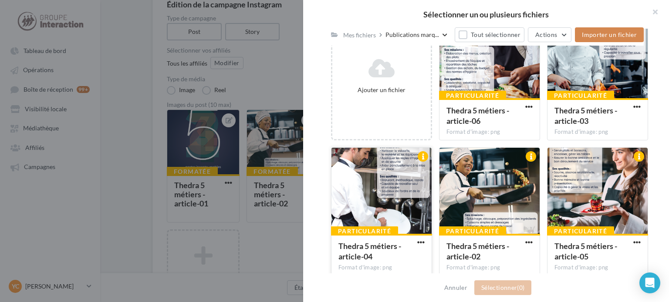
click at [384, 193] on div at bounding box center [381, 191] width 100 height 87
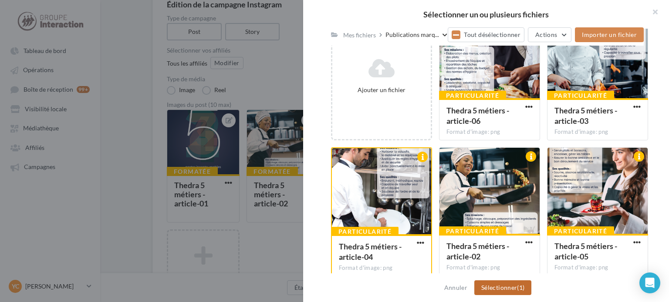
click at [487, 290] on button "Sélectionner (1)" at bounding box center [502, 288] width 57 height 15
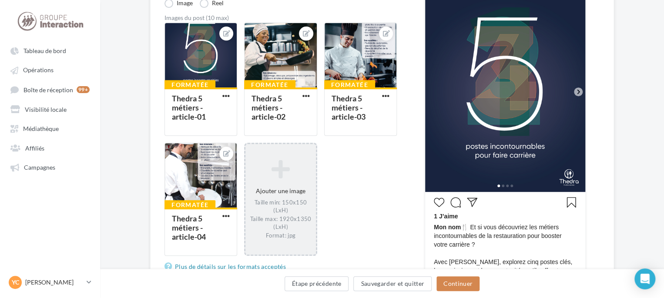
click at [298, 185] on div "Ajouter une image Taille min: 150x150 (LxH) Taille max: 1920x1350 (LxH) Format:…" at bounding box center [280, 199] width 70 height 88
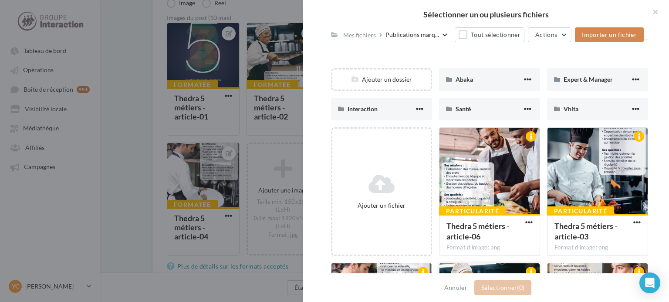
scroll to position [131, 0]
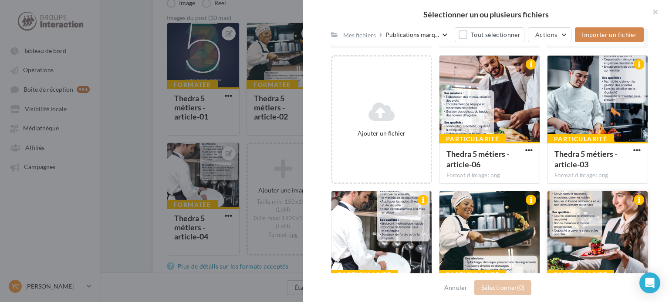
click at [581, 217] on div at bounding box center [597, 235] width 100 height 87
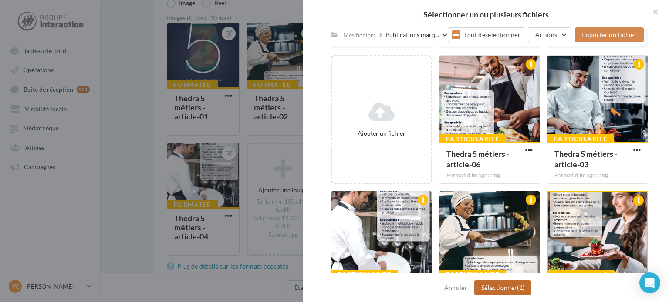
click at [515, 285] on button "Sélectionner (1)" at bounding box center [502, 288] width 57 height 15
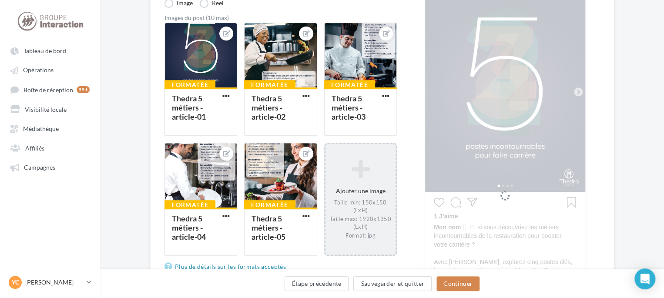
click at [344, 170] on icon at bounding box center [360, 168] width 63 height 21
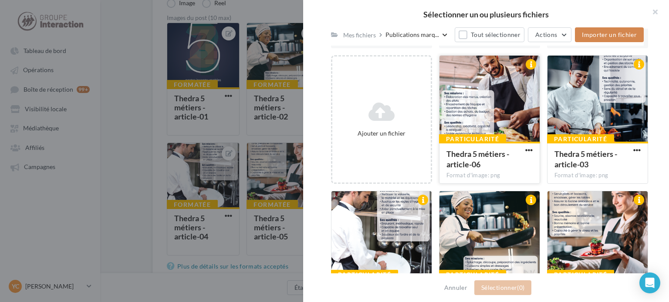
click at [483, 108] on div at bounding box center [489, 99] width 100 height 87
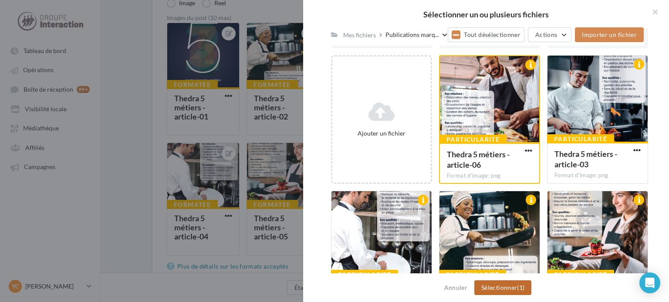
click at [501, 283] on button "Sélectionner (1)" at bounding box center [502, 288] width 57 height 15
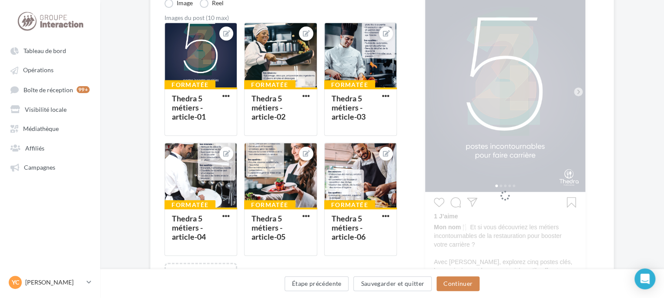
click at [135, 45] on div "Édition de la campagne Instagram Type de campagne Post Story Sélectionner vos a…" at bounding box center [382, 265] width 564 height 732
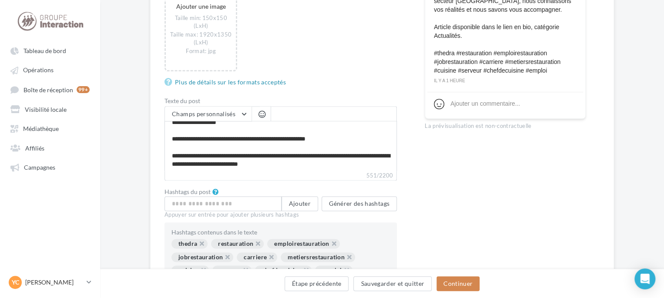
scroll to position [66, 0]
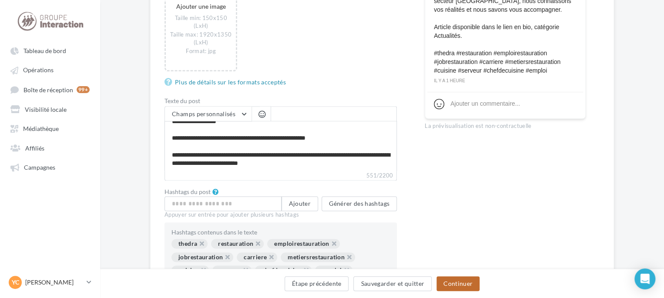
click at [460, 281] on button "Continuer" at bounding box center [458, 283] width 43 height 15
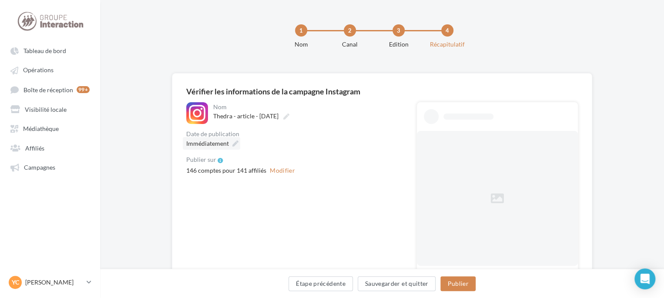
click at [211, 147] on span "Immédiatement" at bounding box center [207, 143] width 43 height 7
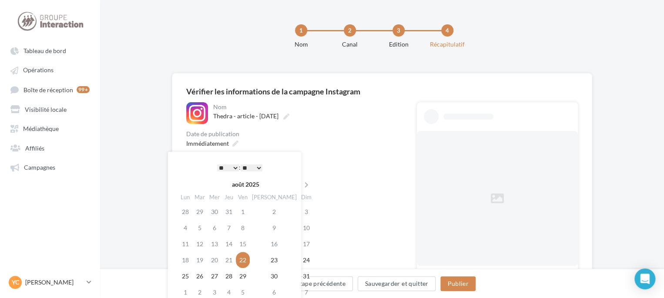
scroll to position [87, 0]
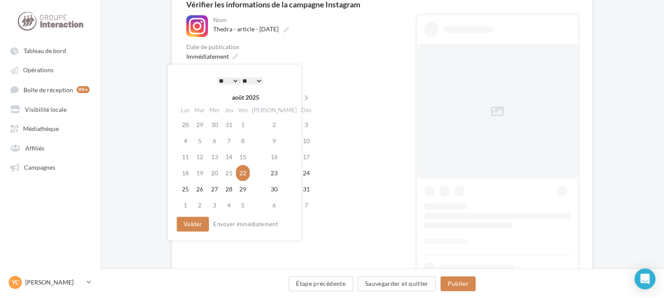
click at [235, 83] on select "* * * * * * * * * * ** ** ** ** ** ** ** ** ** ** ** ** ** **" at bounding box center [228, 80] width 22 height 7
click at [325, 110] on div "**********" at bounding box center [294, 150] width 217 height 271
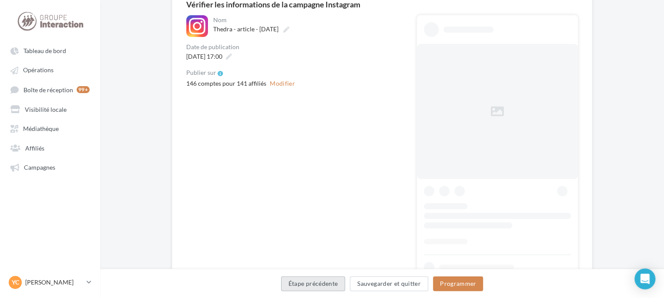
click at [294, 283] on button "Étape précédente" at bounding box center [313, 283] width 64 height 15
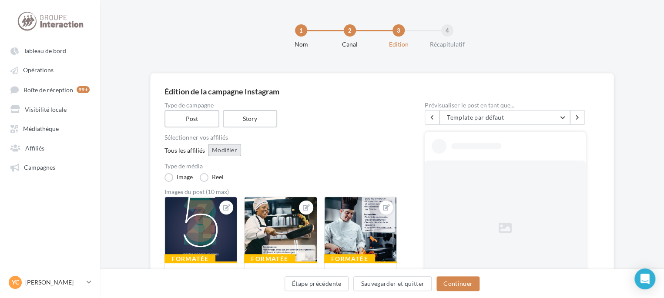
click at [230, 152] on button "Modifier" at bounding box center [224, 150] width 33 height 12
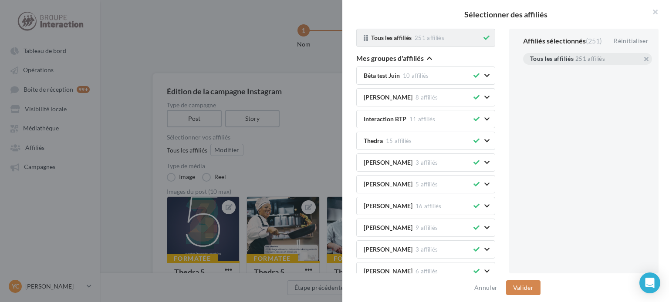
drag, startPoint x: 477, startPoint y: 37, endPoint x: 473, endPoint y: 45, distance: 8.4
click at [483, 37] on icon at bounding box center [486, 38] width 6 height 6
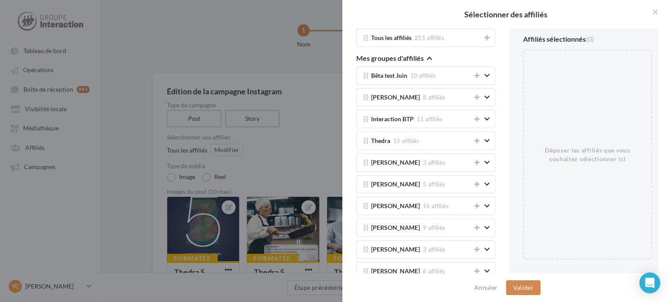
click at [428, 56] on icon "button" at bounding box center [429, 58] width 5 height 6
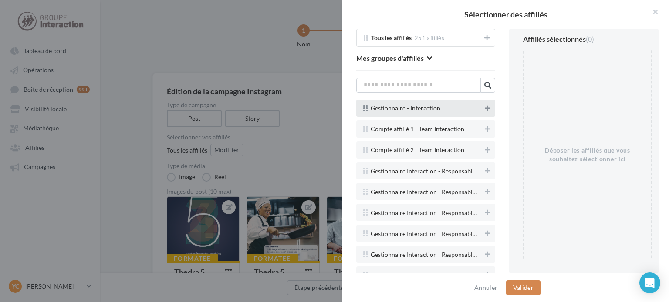
click at [483, 111] on button at bounding box center [487, 108] width 9 height 10
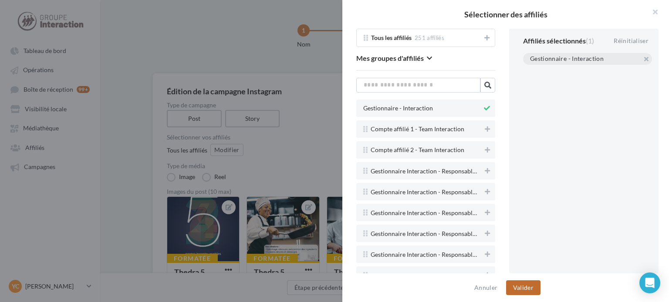
click at [534, 288] on button "Valider" at bounding box center [523, 288] width 34 height 15
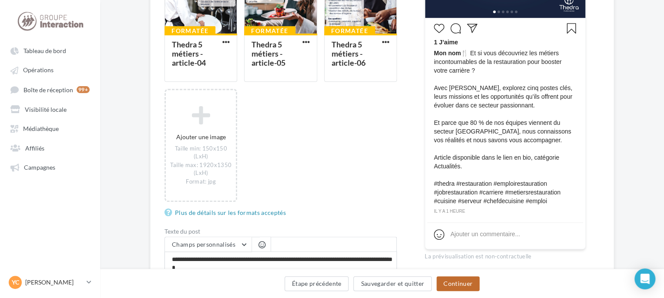
click at [454, 282] on button "Continuer" at bounding box center [458, 283] width 43 height 15
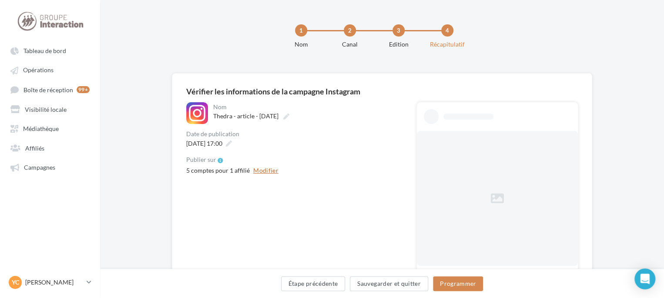
click at [265, 170] on button "Modifier" at bounding box center [266, 170] width 32 height 10
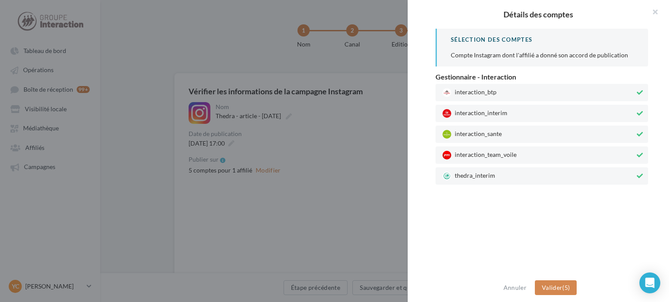
click at [493, 155] on span "interaction_team_voile" at bounding box center [538, 155] width 192 height 9
click at [496, 128] on div "interaction_sante" at bounding box center [541, 134] width 212 height 17
click at [500, 114] on span "interaction_interim" at bounding box center [538, 113] width 192 height 9
click at [512, 89] on span "interaction_btp" at bounding box center [538, 92] width 192 height 9
click at [556, 287] on span "Valider" at bounding box center [551, 287] width 20 height 7
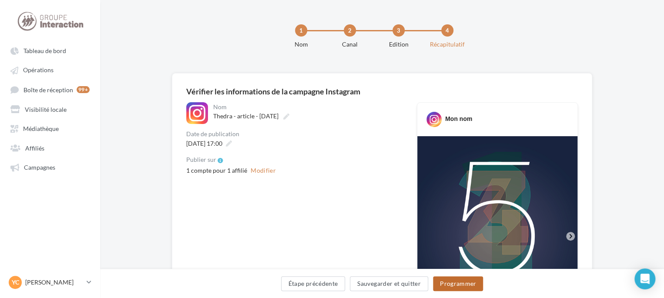
click at [448, 282] on button "Programmer" at bounding box center [458, 283] width 50 height 15
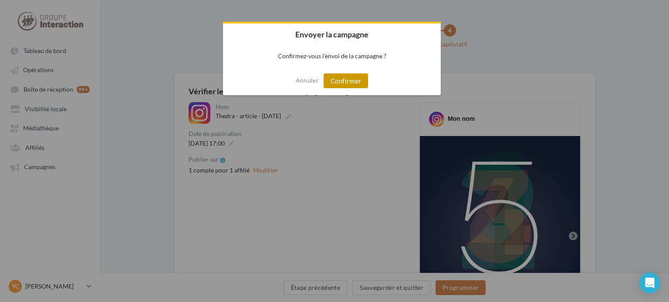
click at [342, 83] on button "Confirmer" at bounding box center [345, 81] width 44 height 15
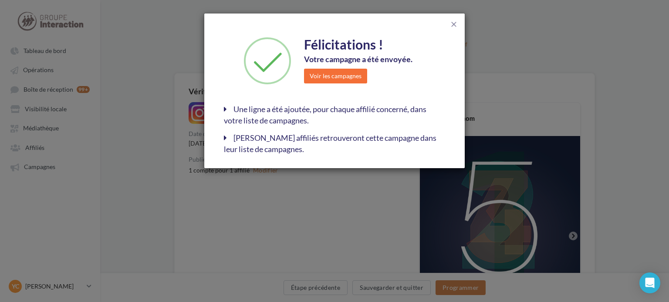
click at [447, 18] on div "close" at bounding box center [334, 23] width 247 height 20
click at [453, 20] on span "close" at bounding box center [453, 24] width 9 height 9
